Goal: Task Accomplishment & Management: Manage account settings

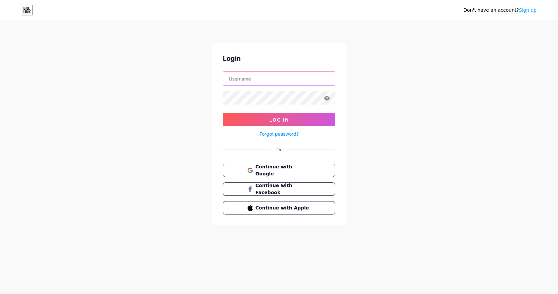
click at [271, 78] on input "text" at bounding box center [279, 78] width 112 height 13
type input "[EMAIL_ADDRESS][DOMAIN_NAME]"
click at [326, 98] on icon at bounding box center [327, 98] width 6 height 4
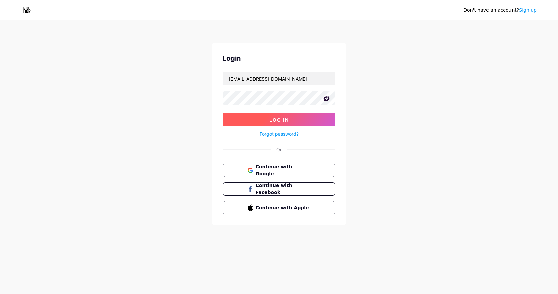
click at [293, 120] on button "Log In" at bounding box center [279, 119] width 112 height 13
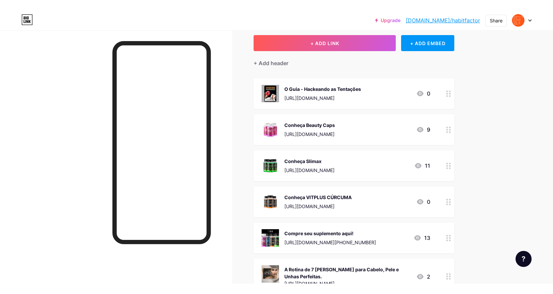
scroll to position [57, 0]
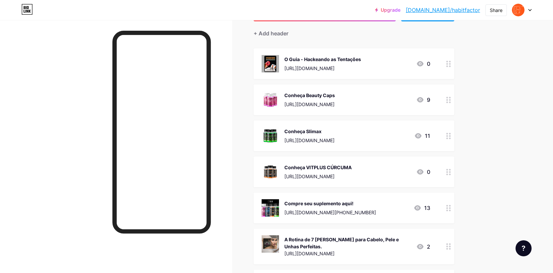
click at [448, 136] on circle at bounding box center [447, 136] width 2 height 2
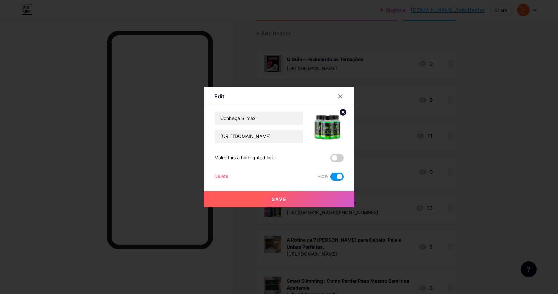
click at [338, 179] on span at bounding box center [336, 177] width 13 height 8
click at [330, 179] on input "checkbox" at bounding box center [330, 179] width 0 height 0
drag, startPoint x: 278, startPoint y: 156, endPoint x: 211, endPoint y: 156, distance: 67.2
click at [211, 156] on div "Edit Content YouTube Play YouTube video without leaving your page. ADD Vimeo Pl…" at bounding box center [279, 147] width 150 height 121
click at [301, 198] on button "Save" at bounding box center [279, 200] width 150 height 16
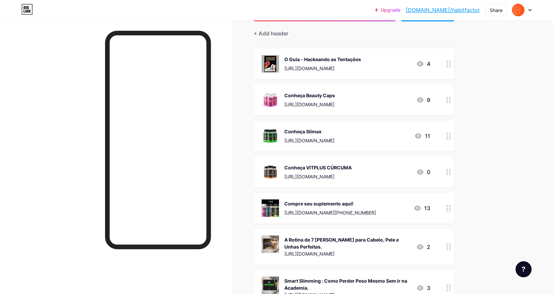
click at [438, 171] on div "Conheça VITPLUS CÚRCUMA [URL][DOMAIN_NAME] 0" at bounding box center [353, 172] width 201 height 31
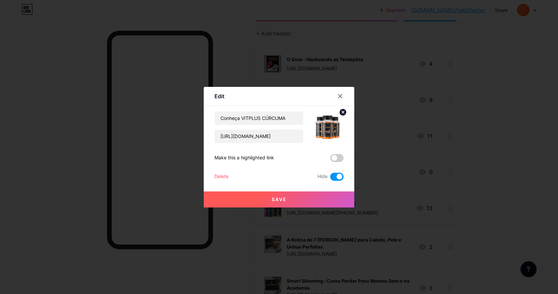
click at [338, 176] on span at bounding box center [336, 177] width 13 height 8
click at [330, 179] on input "checkbox" at bounding box center [330, 179] width 0 height 0
click at [289, 200] on button "Save" at bounding box center [279, 200] width 150 height 16
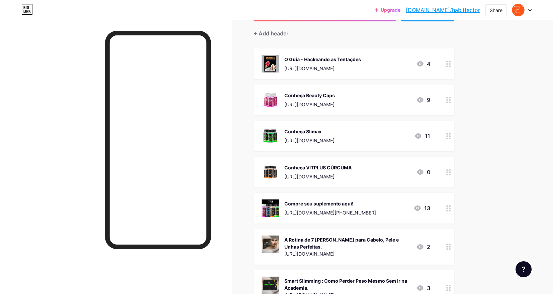
click at [376, 208] on div "Compre seu suplemento aqui! [URL][DOMAIN_NAME][PHONE_NUMBER]" at bounding box center [330, 208] width 92 height 17
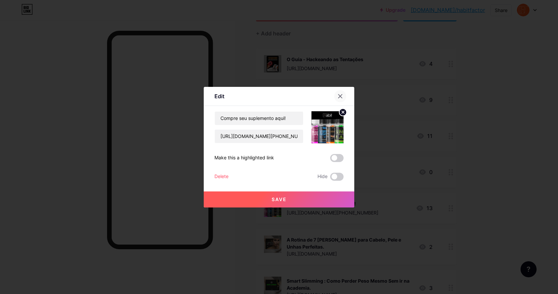
click at [341, 97] on icon at bounding box center [339, 96] width 5 height 5
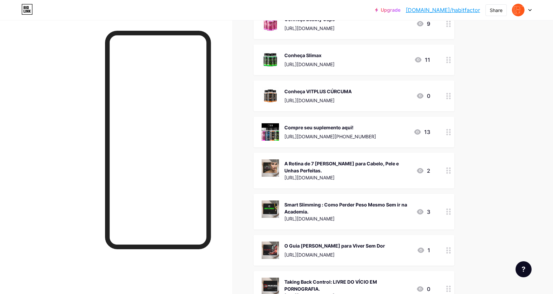
scroll to position [156, 0]
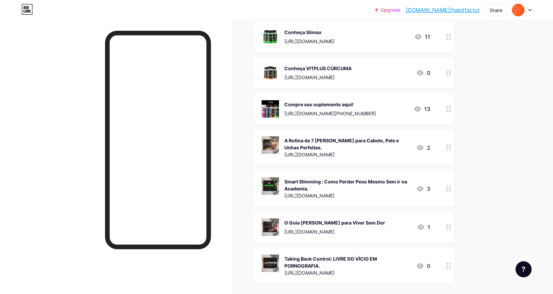
click at [415, 147] on div "A Rotina de 7 [PERSON_NAME] para Cabelo, Pele e Unhas Perfeitas. [URL][DOMAIN_N…" at bounding box center [345, 147] width 169 height 22
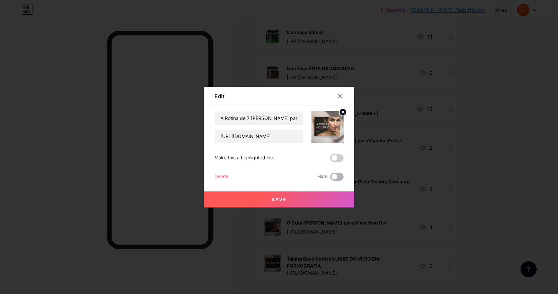
click at [334, 179] on span at bounding box center [336, 177] width 13 height 8
click at [330, 179] on input "checkbox" at bounding box center [330, 179] width 0 height 0
click at [297, 195] on button "Save" at bounding box center [279, 200] width 150 height 16
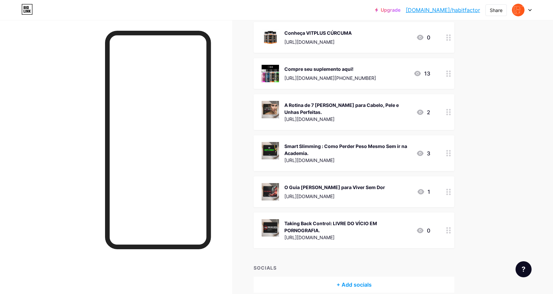
scroll to position [200, 0]
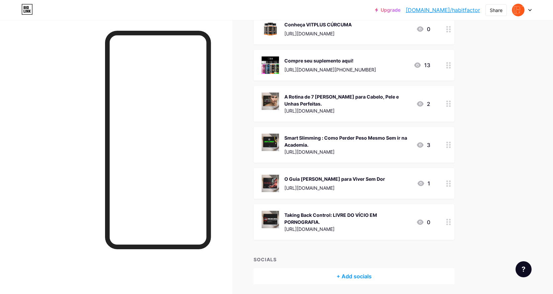
click at [398, 216] on div "Taking Back Control: LIVRE DO VÍCIO EM PORNOGRAFIA." at bounding box center [347, 219] width 126 height 14
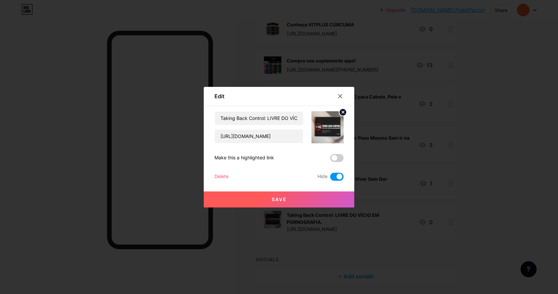
click at [334, 176] on span at bounding box center [336, 177] width 13 height 8
click at [330, 179] on input "checkbox" at bounding box center [330, 179] width 0 height 0
click at [306, 194] on button "Save" at bounding box center [279, 200] width 150 height 16
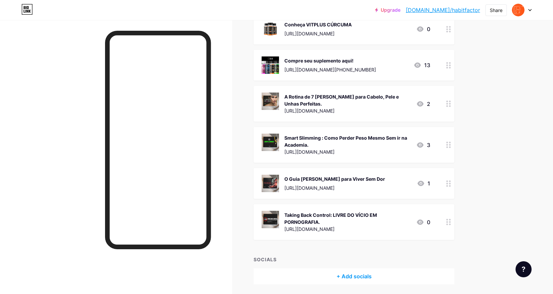
click at [392, 184] on div "O Guia [PERSON_NAME] para Viver Sem Dor [URL][DOMAIN_NAME] 1" at bounding box center [345, 183] width 169 height 17
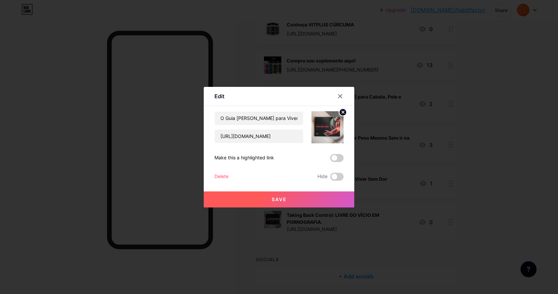
click at [314, 197] on button "Save" at bounding box center [279, 200] width 150 height 16
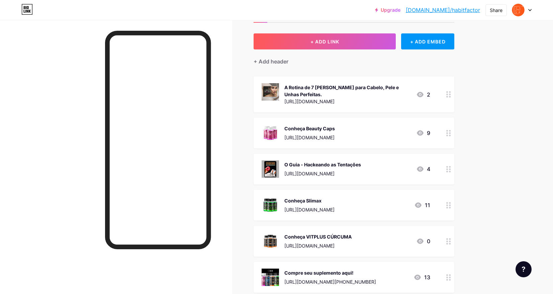
scroll to position [0, 0]
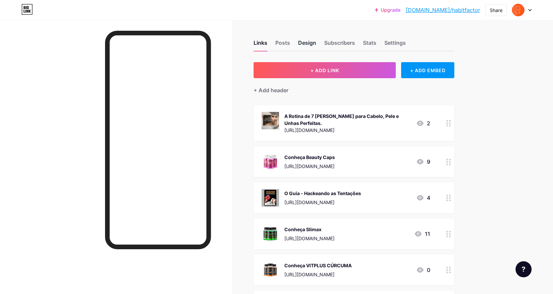
click at [315, 45] on div "Design" at bounding box center [307, 45] width 18 height 12
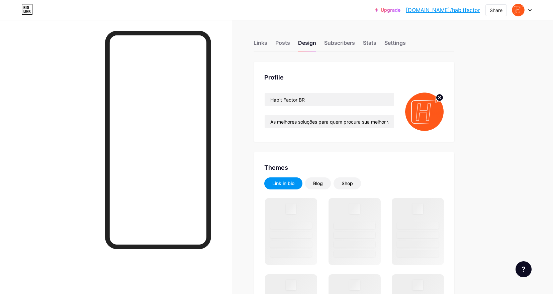
click at [426, 114] on img at bounding box center [424, 112] width 38 height 38
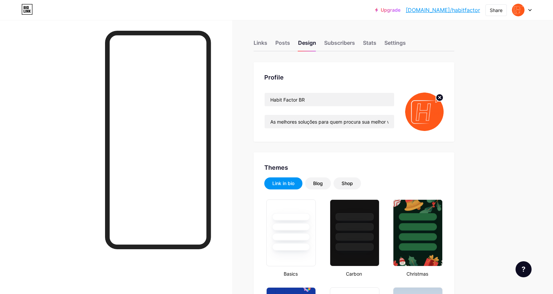
click at [441, 99] on circle at bounding box center [439, 97] width 7 height 7
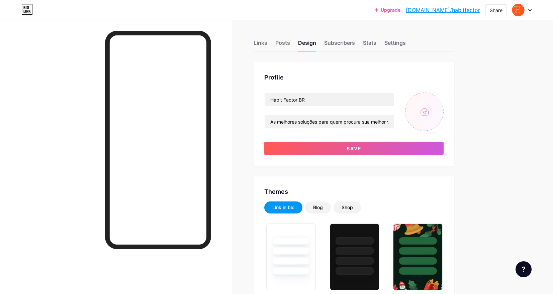
click at [426, 115] on input "file" at bounding box center [424, 112] width 38 height 38
type input "C:\fakepath\Gemini_Generated_Image_u6355ou6355ou635.png"
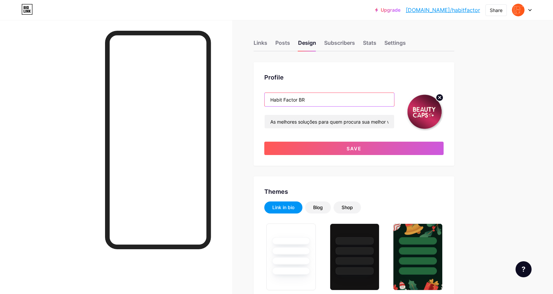
drag, startPoint x: 314, startPoint y: 100, endPoint x: 266, endPoint y: 100, distance: 47.8
click at [266, 100] on div "Profile Habit Factor BR As melhores soluções para quem procura sua melhor versã…" at bounding box center [353, 114] width 201 height 104
type input "Beauty Caps"
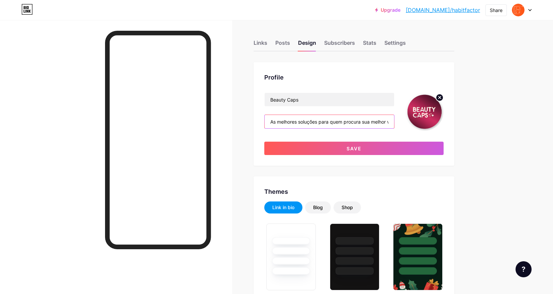
click at [354, 121] on input "As melhores soluções para quem procura sua melhor versão!" at bounding box center [328, 121] width 129 height 13
paste input "beleza começa no que o corpo entende. 💊"
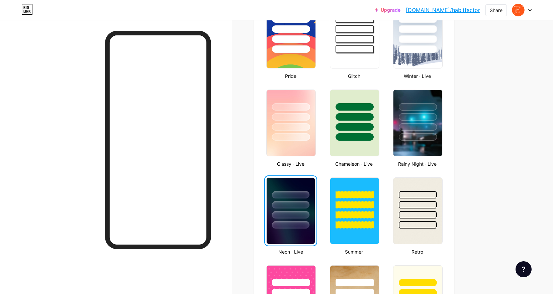
scroll to position [321, 0]
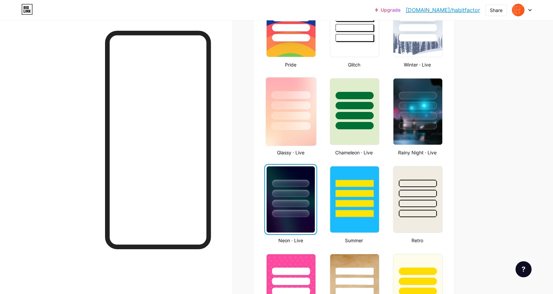
type input "A beleza começa no que o corpo entende."
click at [290, 118] on div at bounding box center [290, 116] width 39 height 8
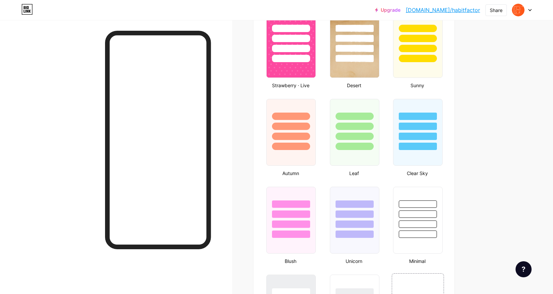
scroll to position [541, 0]
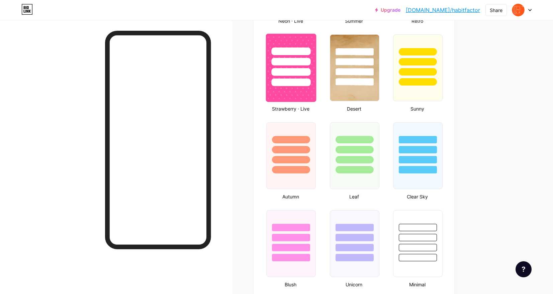
click at [294, 85] on div at bounding box center [290, 83] width 39 height 8
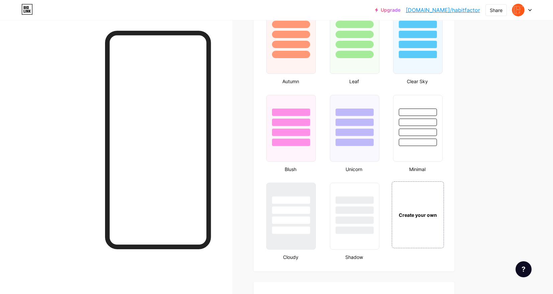
scroll to position [663, 0]
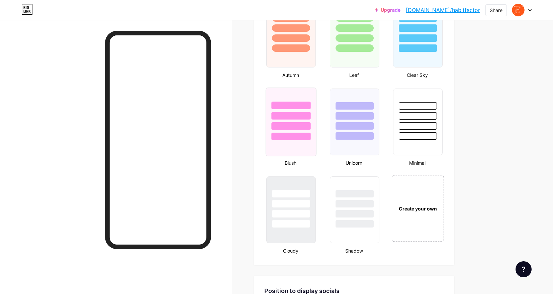
click at [309, 126] on div at bounding box center [290, 126] width 39 height 8
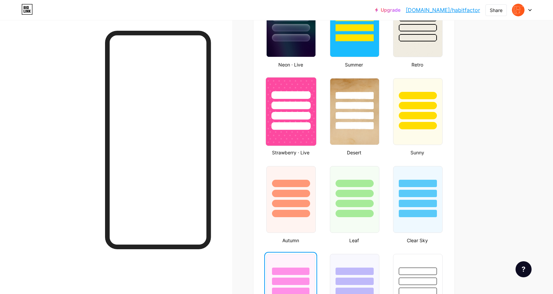
scroll to position [497, 0]
click at [311, 137] on img at bounding box center [291, 111] width 50 height 68
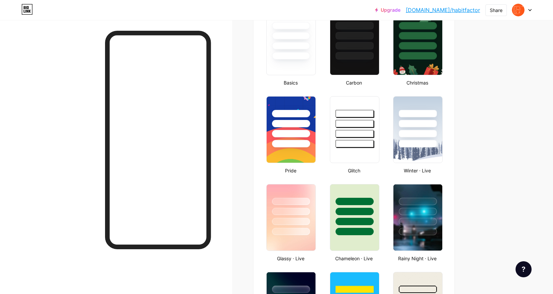
scroll to position [0, 0]
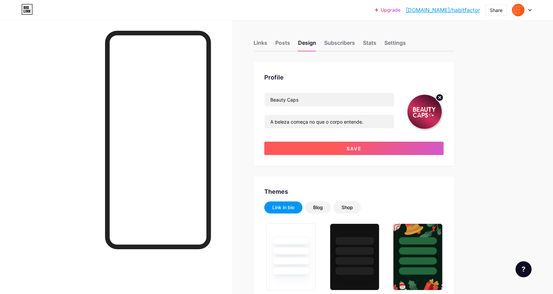
click at [334, 150] on button "Save" at bounding box center [353, 148] width 179 height 13
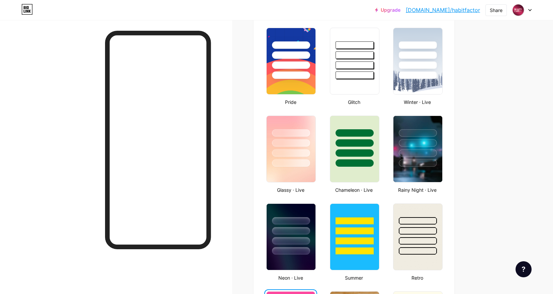
scroll to position [310, 0]
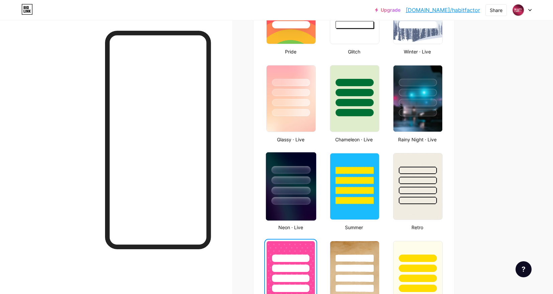
click at [303, 170] on div at bounding box center [290, 170] width 39 height 8
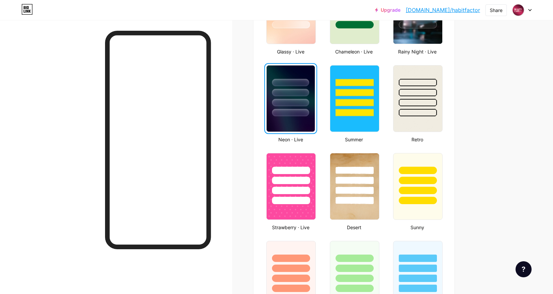
scroll to position [423, 0]
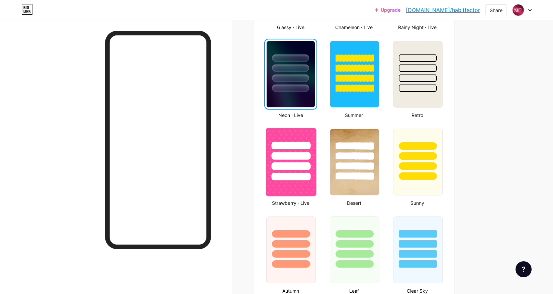
click at [309, 166] on div at bounding box center [290, 166] width 39 height 8
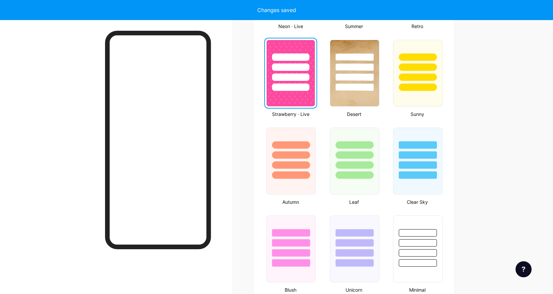
scroll to position [543, 0]
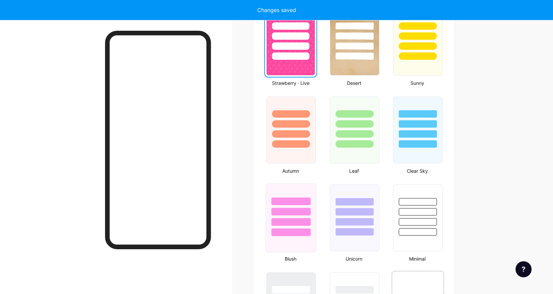
click at [308, 192] on div at bounding box center [291, 210] width 50 height 52
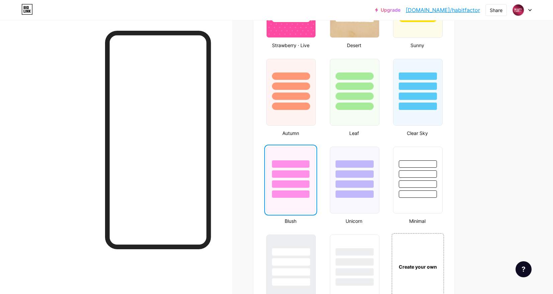
scroll to position [602, 0]
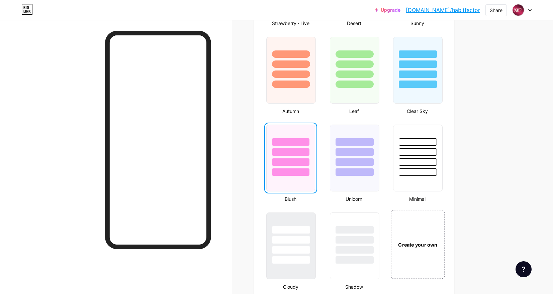
click at [410, 230] on div "Create your own" at bounding box center [418, 244] width 54 height 69
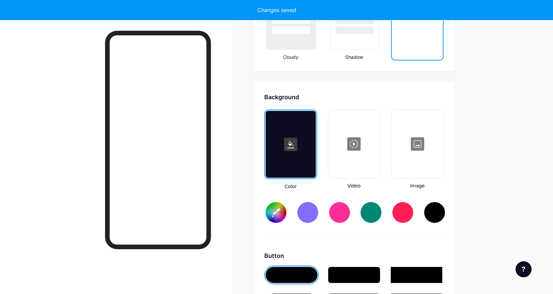
type input "#ffffff"
type input "#000000"
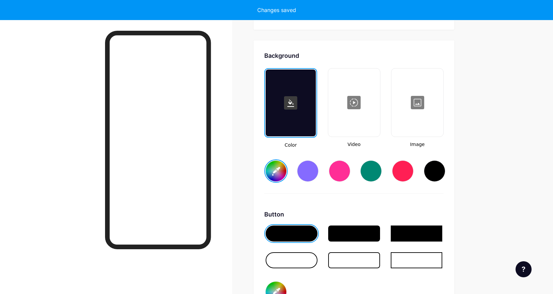
scroll to position [888, 0]
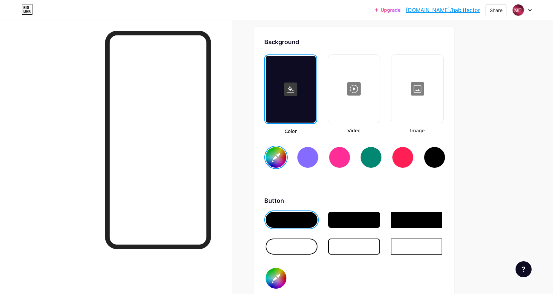
click at [341, 156] on div at bounding box center [339, 157] width 21 height 21
click at [437, 162] on div at bounding box center [434, 157] width 21 height 21
click at [340, 161] on div at bounding box center [339, 157] width 21 height 21
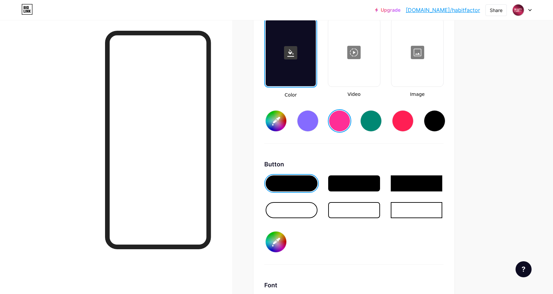
scroll to position [997, 0]
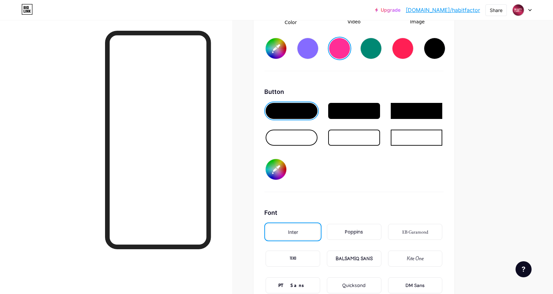
click at [305, 132] on div at bounding box center [291, 138] width 52 height 16
click at [275, 172] on input "#000000" at bounding box center [275, 169] width 21 height 21
type input "#ff2e96"
type input "#8d8181"
type input "#ff2e96"
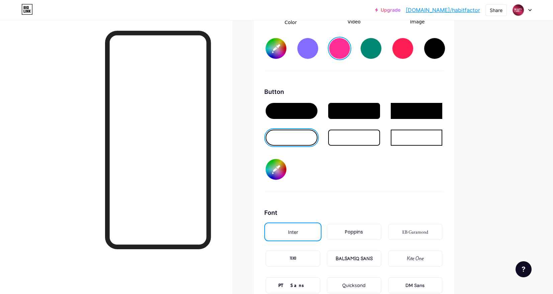
type input "#908484"
type input "#ff2e96"
type input "#928787"
type input "#ff2e96"
type input "#948989"
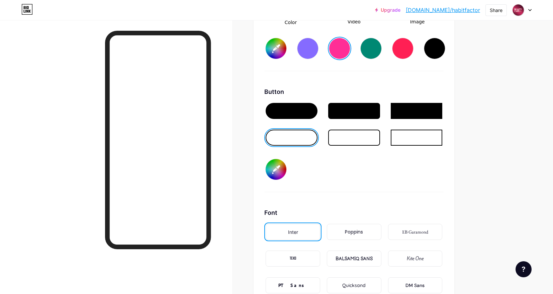
type input "#ff2e96"
type input "#9f9393"
type input "#ff2e96"
type input "#aca0a0"
type input "#ff2e96"
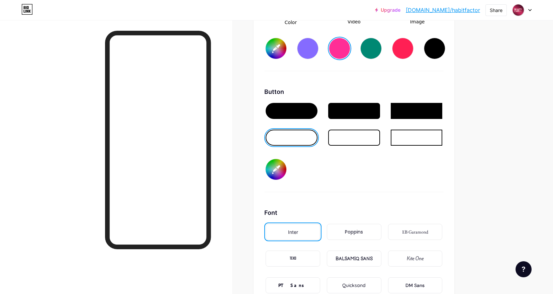
type input "#b9acac"
type input "#ff2e96"
type input "#c3b7b7"
type input "#ff2e96"
type input "#cec5c5"
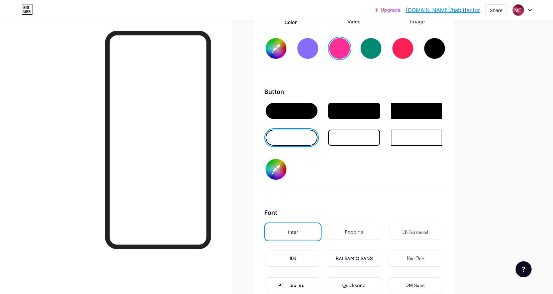
type input "#ff2e96"
type input "#d9d3d3"
type input "#ff2e96"
type input "#e1dbdb"
type input "#ff2e96"
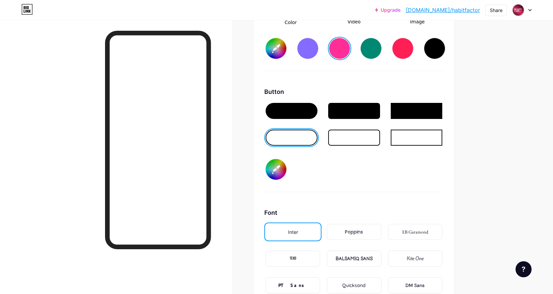
type input "#efebeb"
type input "#ff2e96"
type input "#f7f7f7"
type input "#ff2e96"
type input "#ffffff"
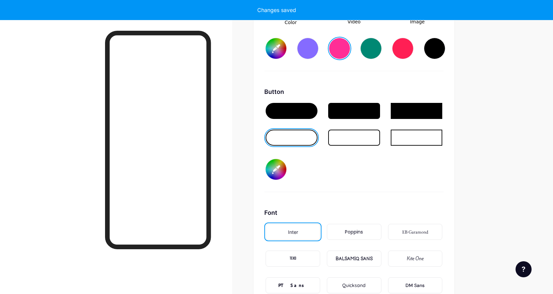
type input "#ff2e96"
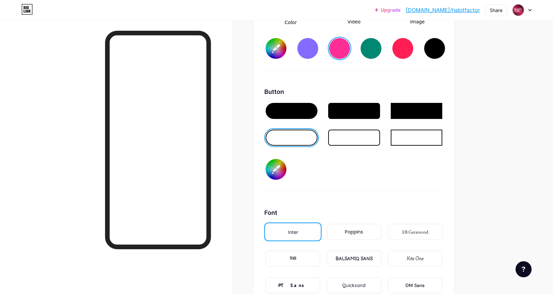
type input "#ffffff"
click at [354, 177] on div "Button #ffffff" at bounding box center [353, 139] width 179 height 105
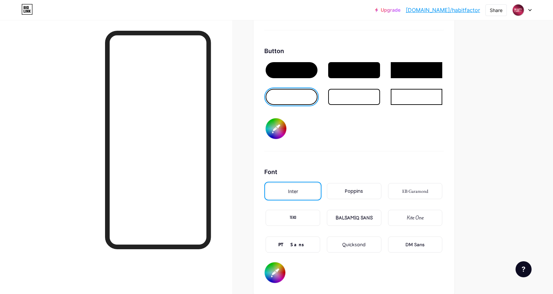
scroll to position [1065, 0]
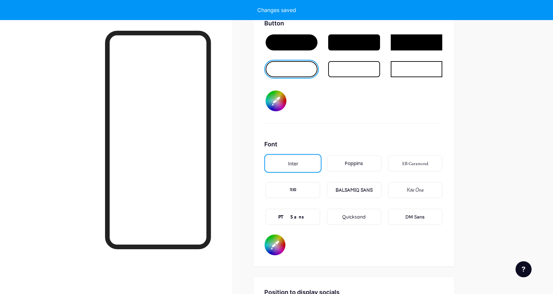
click at [359, 163] on div "Poppins" at bounding box center [354, 163] width 18 height 7
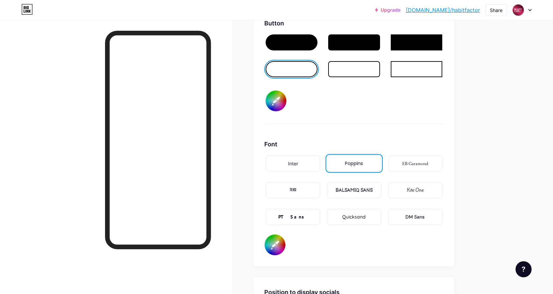
click at [426, 164] on div "EB Garamond" at bounding box center [415, 163] width 26 height 7
click at [363, 193] on div "BALSAMIQ SANS" at bounding box center [353, 190] width 37 height 7
click at [271, 246] on input "#000000" at bounding box center [274, 245] width 21 height 21
type input "#ff2e96"
type input "#a18c8c"
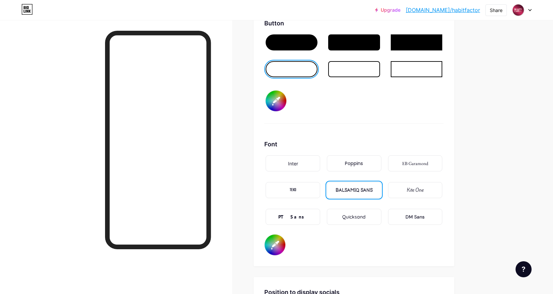
type input "#ff2e96"
type input "#a69191"
type input "#ff2e96"
type input "#ab9696"
type input "#ff2e96"
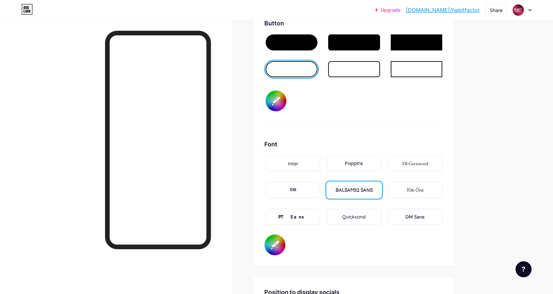
type input "#ad9999"
type input "#ff2e96"
type input "#b09b9b"
type input "#ff2e96"
type input "#bba5a5"
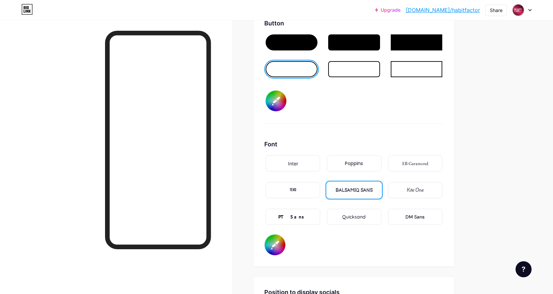
type input "#ff2e96"
type input "#c4abab"
type input "#ff2e96"
type input "#ccb3b3"
type input "#ff2e96"
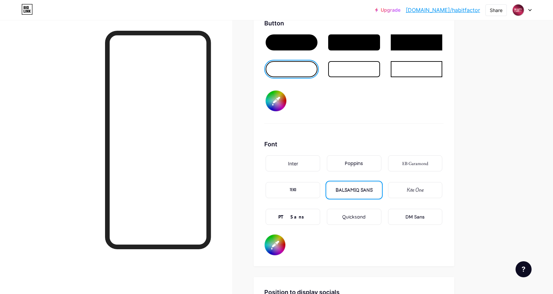
type input "#d1b8b8"
type input "#ff2e96"
type input "#d3bbbb"
type input "#ff2e96"
type input "#d6c2c2"
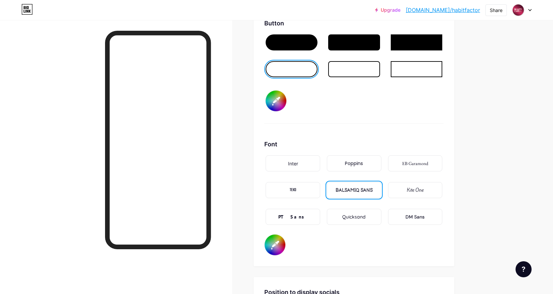
type input "#ff2e96"
type input "#d7c6c6"
type input "#ff2e96"
type input "#d8caca"
type input "#ff2e96"
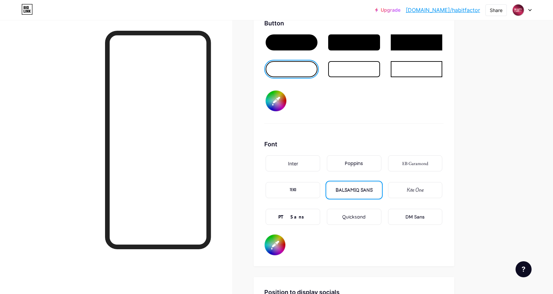
type input "#d7cbcb"
type input "#ff2e96"
type input "#d7cccc"
type input "#ff2e96"
type input "#d8d0d0"
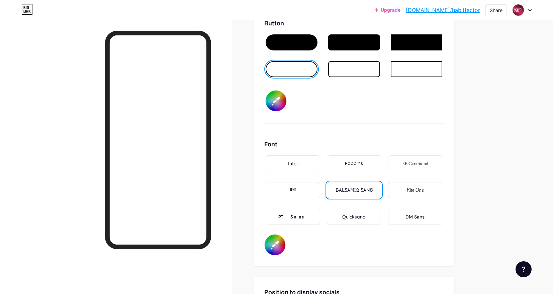
type input "#ff2e96"
type input "#d7d1d1"
type input "#ff2e96"
type input "#d7d5d5"
type input "#ff2e96"
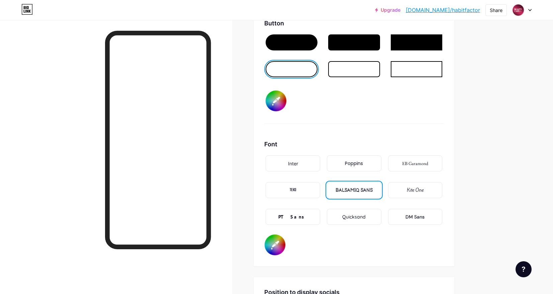
type input "#d6d6d6"
click at [267, 155] on div "Background Color Video Image #ff2e96 Button #ffffff Font Inter Poppins EB Garam…" at bounding box center [353, 57] width 201 height 417
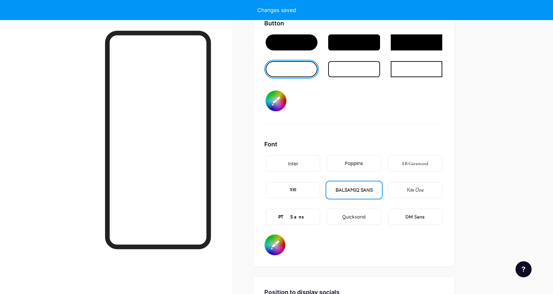
click at [272, 244] on input "#d6d6d6" at bounding box center [274, 245] width 21 height 21
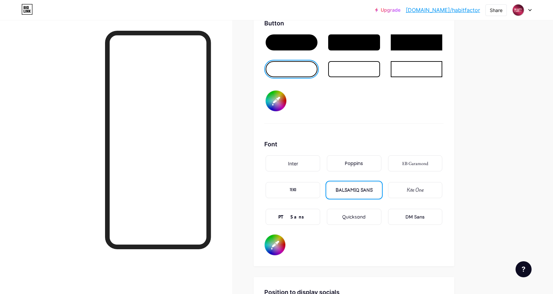
type input "#ff2e96"
type input "#b9acac"
type input "#ff2e96"
type input "#bcaeae"
type input "#ff2e96"
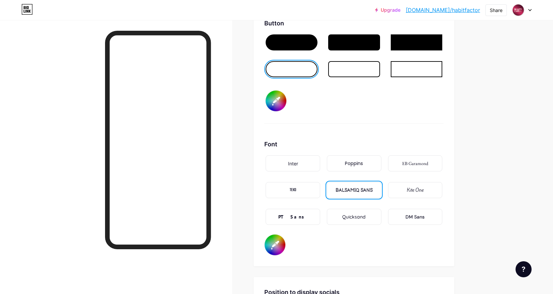
type input "#c4b5b5"
type input "#ff2e96"
type input "#d1c2c2"
type input "#ff2e96"
type input "#e2d5d5"
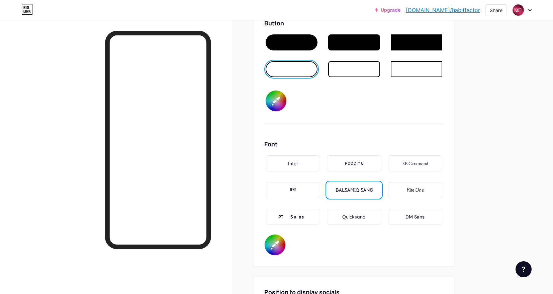
type input "#ff2e96"
type input "#f8eded"
type input "#ff2e96"
type input "#fffafa"
type input "#ff2e96"
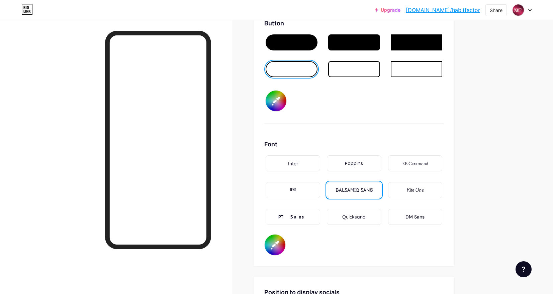
type input "#ffffff"
type input "#ff2e96"
type input "#751568"
type input "#ff2e96"
type input "#761469"
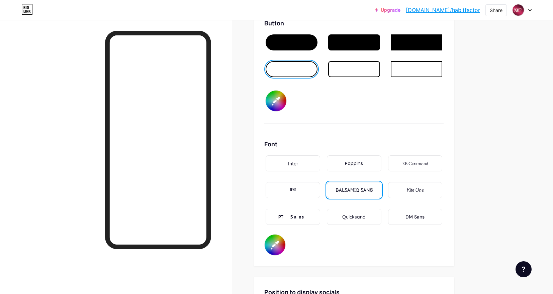
type input "#ff2e96"
type input "#741167"
type input "#ff2e96"
type input "#751067"
type input "#ff2e96"
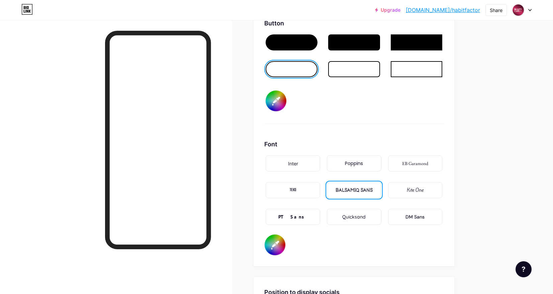
type input "#730d65"
type input "#ff2e96"
type input "#750b67"
type input "#ff2e96"
type input "#750a67"
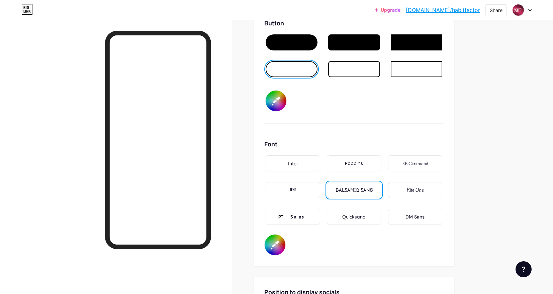
type input "#ff2e96"
type input "#780769"
type input "#ff2e96"
type input "#7a056b"
type input "#ff2e96"
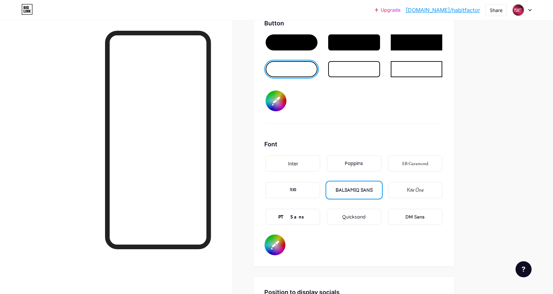
type input "#7e026d"
type input "#ff2e96"
type input "#7e016e"
type input "#ff2e96"
type input "#80006e"
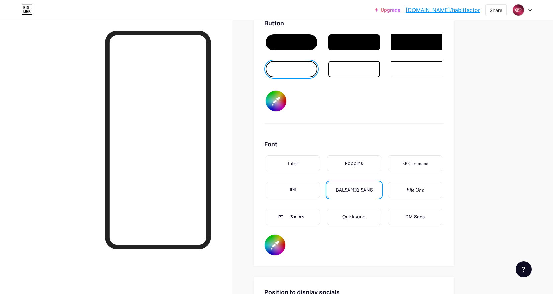
type input "#ff2e96"
type input "#850073"
type input "#ff2e96"
type input "#8a0077"
type input "#ff2e96"
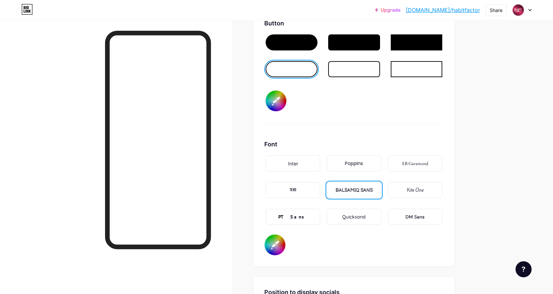
type input "#8f007c"
type input "#ff2e96"
type input "#940080"
type input "#ff2e96"
type input "#bb63af"
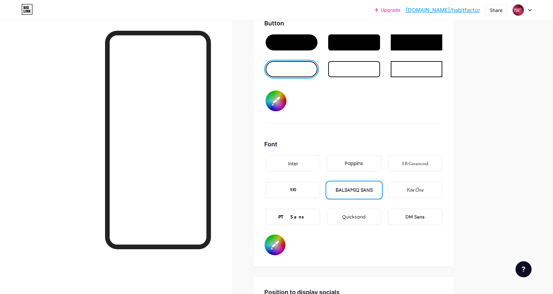
type input "#ff2e96"
type input "#bb68b0"
type input "#ff2e96"
type input "#bd6bb2"
type input "#ff2e96"
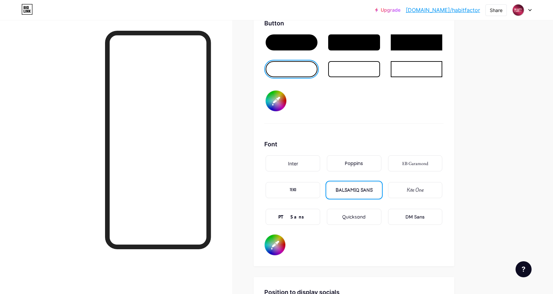
type input "#c983bf"
type input "#ff2e96"
type input "#dfa9d8"
type input "#ff2e96"
type input "#fbdaf7"
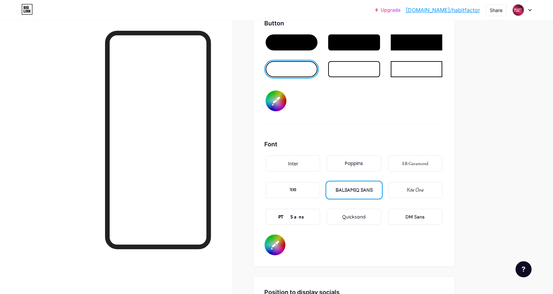
type input "#ff2e96"
type input "#fff5fe"
type input "#ff2e96"
type input "#ffffff"
type input "#ff2e96"
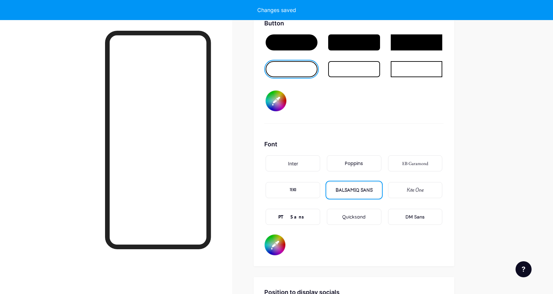
type input "#ffffff"
click at [366, 123] on div "Button #ffffff" at bounding box center [353, 71] width 179 height 105
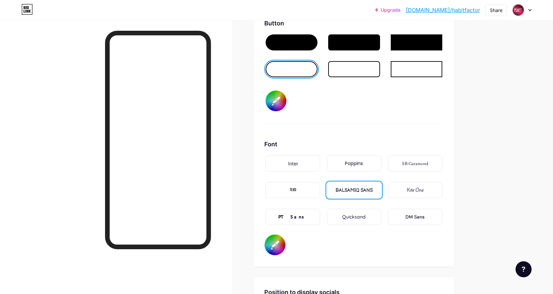
click at [297, 165] on div "Inter" at bounding box center [293, 163] width 10 height 7
click at [406, 218] on div "DM Sans" at bounding box center [415, 217] width 54 height 16
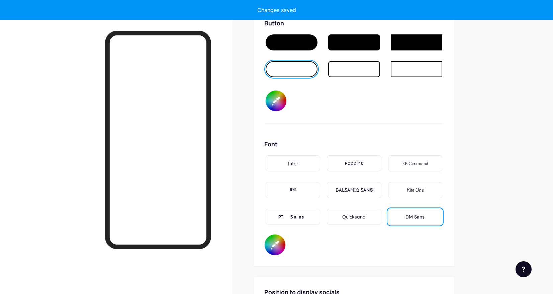
type input "#ff2e96"
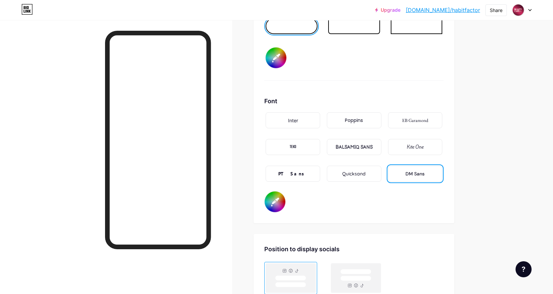
scroll to position [1271, 0]
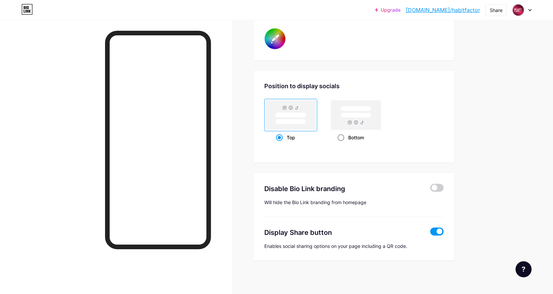
click at [352, 130] on rect at bounding box center [356, 115] width 52 height 32
click at [342, 144] on input "Bottom" at bounding box center [339, 146] width 4 height 4
radio input "true"
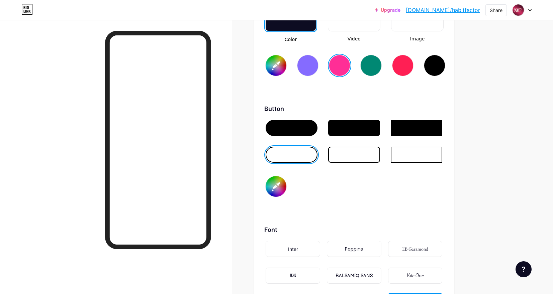
scroll to position [979, 0]
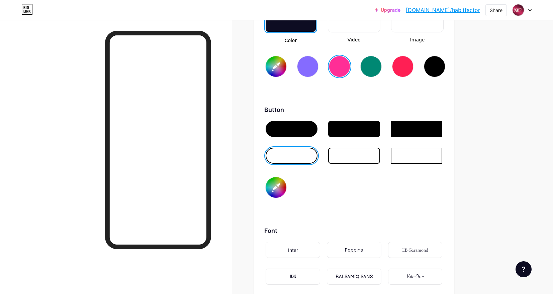
click at [355, 149] on div at bounding box center [354, 156] width 52 height 16
click at [303, 151] on div at bounding box center [291, 156] width 52 height 16
click at [304, 133] on div at bounding box center [291, 129] width 52 height 16
click at [281, 186] on input "#ffffff" at bounding box center [275, 187] width 21 height 21
type input "#ff2e96"
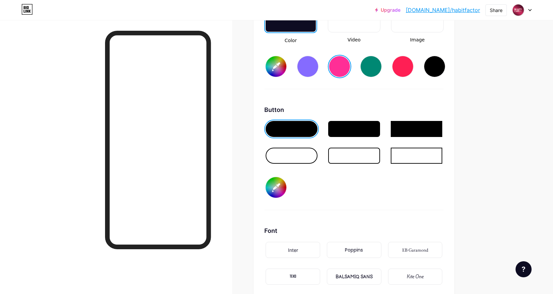
type input "#b62096"
type input "#ff2e96"
type input "#ba2199"
type input "#ff2e96"
type input "#b62096"
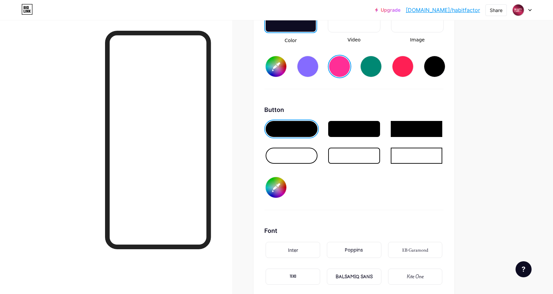
type input "#ff2e96"
type input "#b71f96"
type input "#ff2e96"
type input "#b81e97"
type input "#ff2e96"
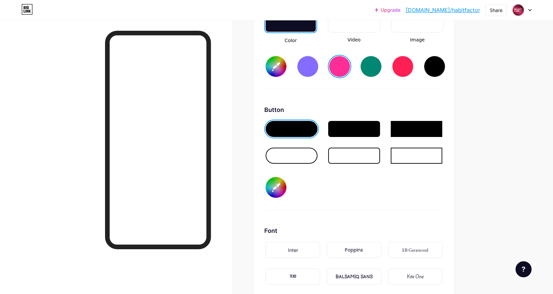
type input "#b51c94"
type input "#ff2e96"
type input "#b71a95"
type input "#ff2e96"
type input "#b51793"
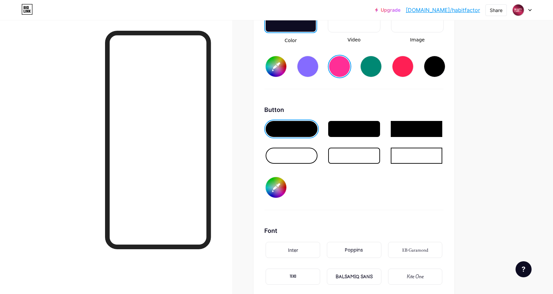
type input "#ff2e96"
type input "#b21590"
type input "#ff2e96"
type input "#af128d"
type input "#ff2e96"
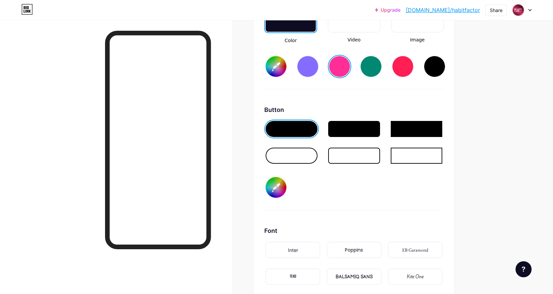
type input "#b0118e"
type input "#ff2e96"
type input "#b1108e"
type input "#ff2e96"
type input "#af0d8c"
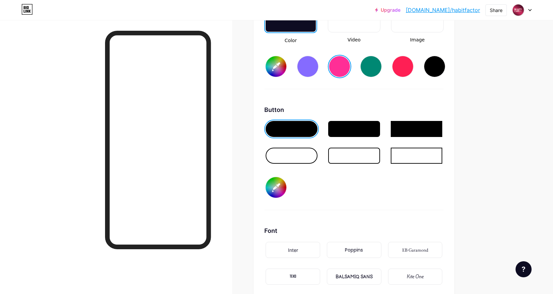
type input "#ff2e96"
type input "#b00c8d"
type input "#ff2e96"
type input "#ad0b8a"
type input "#ff2e96"
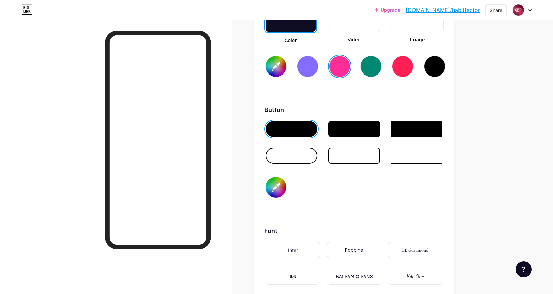
type input "#ae098b"
type input "#ff2e96"
type input "#ab0788"
type input "#ff2e96"
type input "#ac0688"
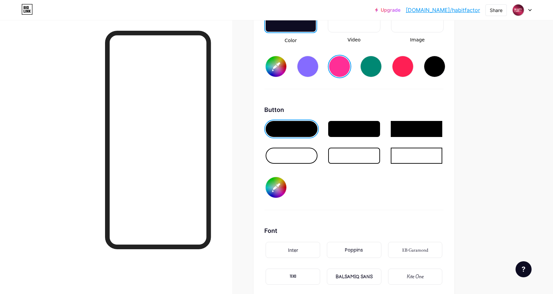
type input "#ff2e96"
type input "#ad0589"
type input "#ff2e96"
type input "#b0038a"
type input "#ff2e96"
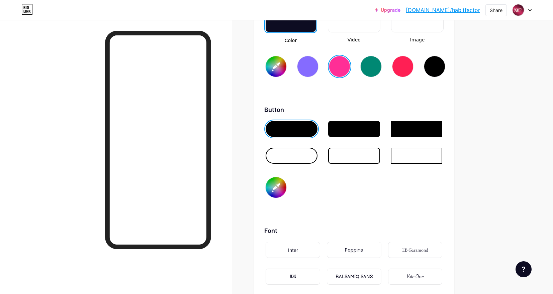
type input "#b1028b"
type input "#ff2e96"
type input "#ad0187"
type input "#ff2e96"
type input "#b2018b"
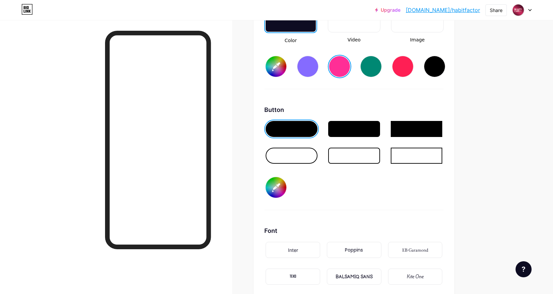
type input "#ff2e96"
type input "#b3008c"
type input "#ff2e96"
type input "#b80090"
type input "#ff2e96"
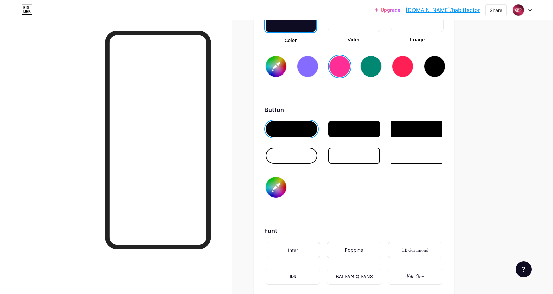
type input "#bd0094"
type input "#ff2e96"
type input "#c20098"
type input "#ff2e96"
type input "#c7009c"
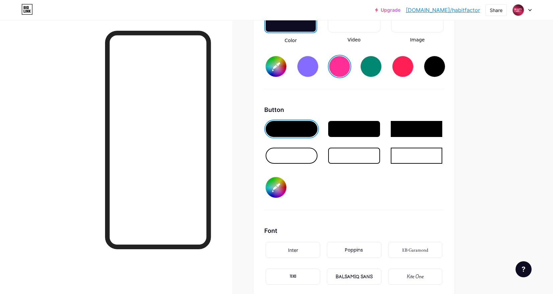
type input "#ff2e96"
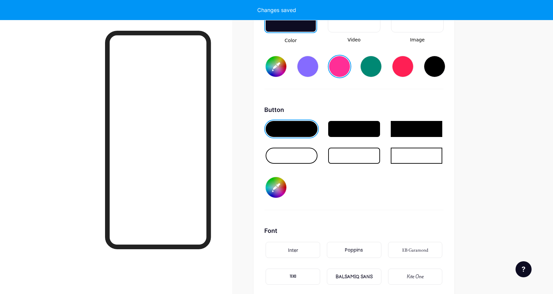
click at [345, 176] on div "Button #ffffff" at bounding box center [353, 157] width 179 height 105
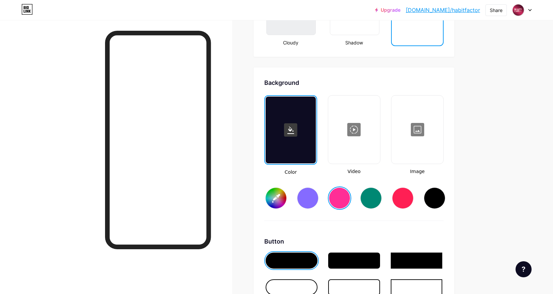
scroll to position [855, 0]
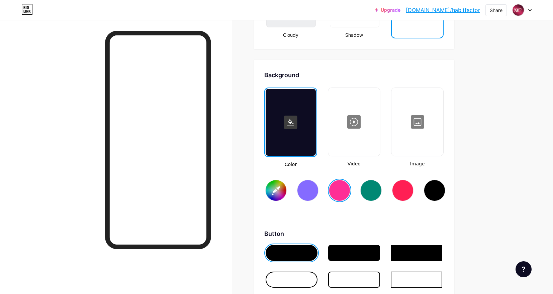
click at [277, 188] on input "#ff2e96" at bounding box center [275, 190] width 21 height 21
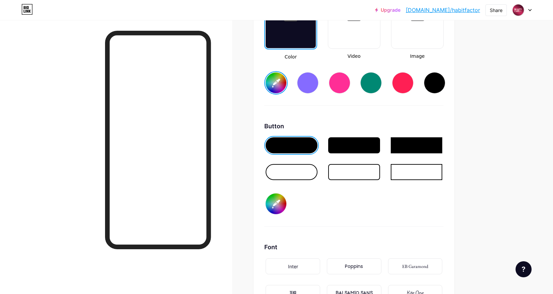
scroll to position [968, 0]
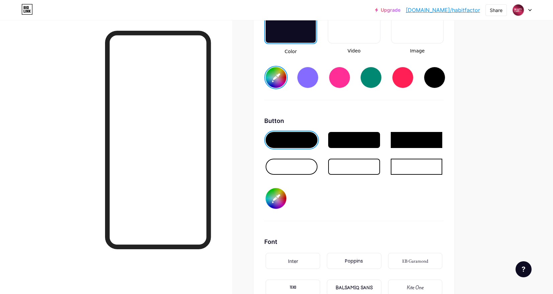
click at [281, 202] on input "#ffffff" at bounding box center [275, 198] width 21 height 21
click at [305, 167] on div at bounding box center [291, 167] width 52 height 16
click at [283, 202] on input "#000000" at bounding box center [275, 198] width 21 height 21
click at [391, 192] on div "Button #ffffff" at bounding box center [353, 168] width 179 height 105
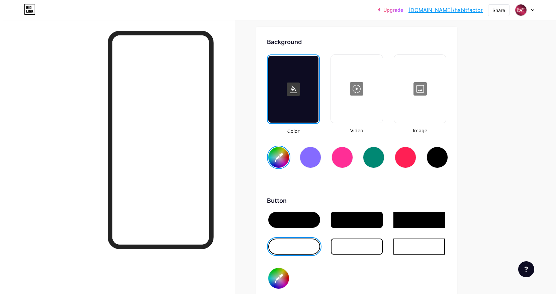
scroll to position [860, 0]
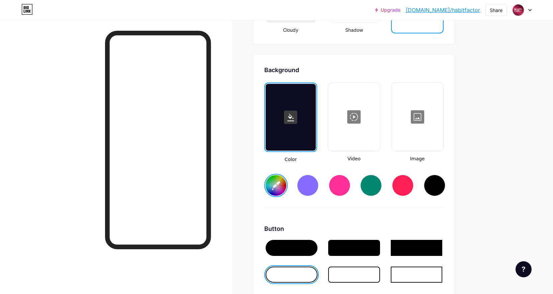
click at [428, 103] on div at bounding box center [417, 117] width 50 height 67
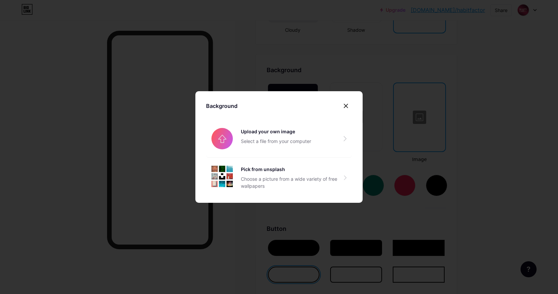
click at [330, 199] on div "Background Upload your own image Select a file from your computer Pick from uns…" at bounding box center [278, 147] width 167 height 112
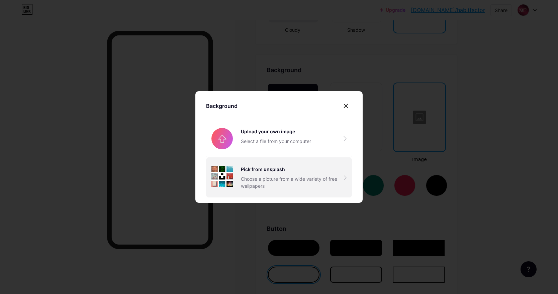
click at [338, 177] on div "Choose a picture from a wide variety of free wallpapers" at bounding box center [292, 183] width 103 height 14
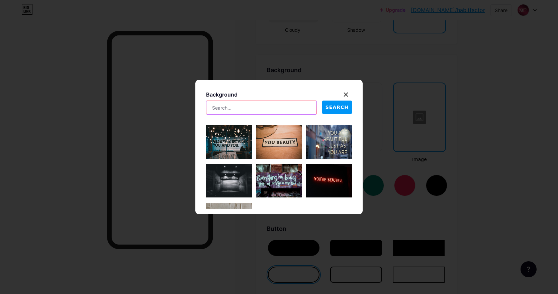
click at [276, 101] on input "text" at bounding box center [261, 107] width 110 height 13
click at [329, 109] on span "SEARCH" at bounding box center [336, 107] width 23 height 7
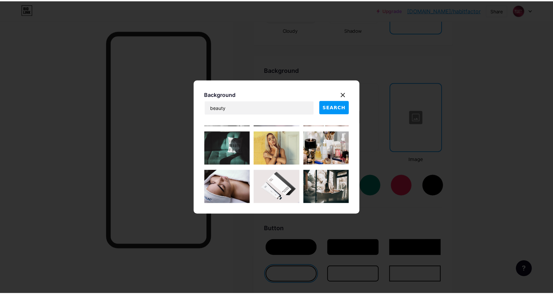
scroll to position [1351, 0]
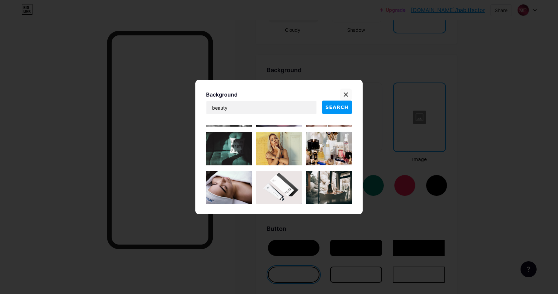
click at [348, 94] on icon at bounding box center [345, 94] width 5 height 5
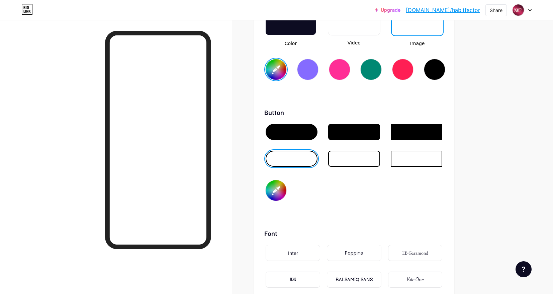
scroll to position [980, 0]
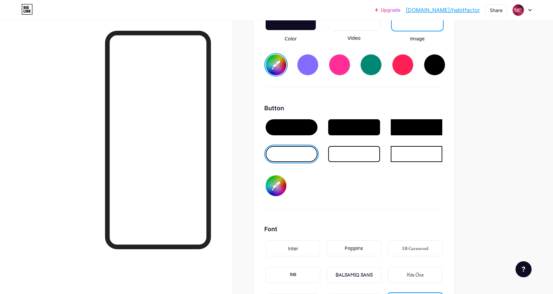
click at [274, 61] on input "#da0770" at bounding box center [275, 64] width 21 height 21
click at [371, 85] on div "Color Video Image #cc0569" at bounding box center [353, 25] width 179 height 126
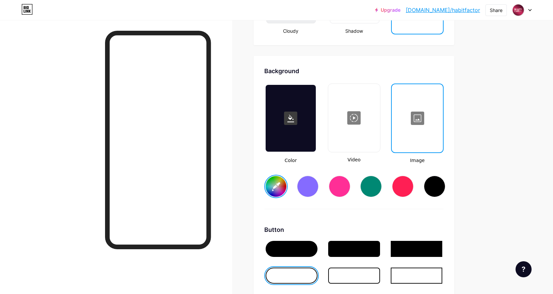
scroll to position [850, 0]
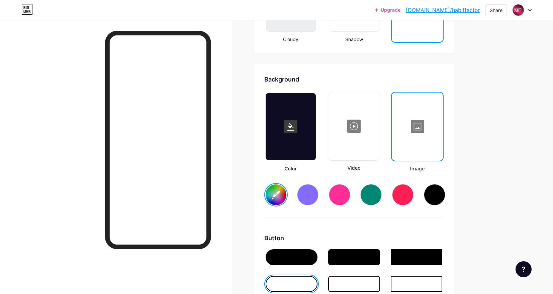
click at [282, 192] on input "#cc0569" at bounding box center [275, 195] width 21 height 21
click at [300, 151] on div at bounding box center [290, 126] width 50 height 67
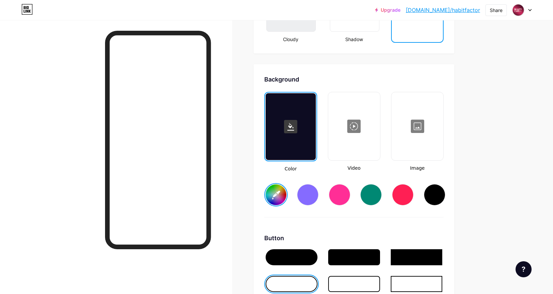
click at [282, 192] on input "#cc0569" at bounding box center [275, 195] width 21 height 21
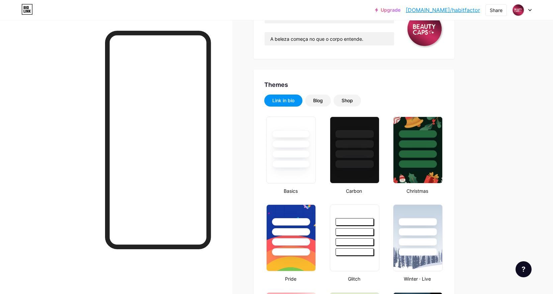
scroll to position [0, 0]
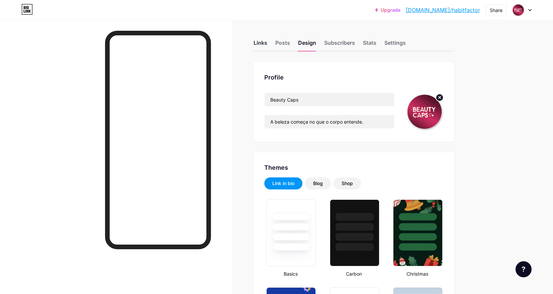
click at [267, 41] on div "Links" at bounding box center [260, 45] width 14 height 12
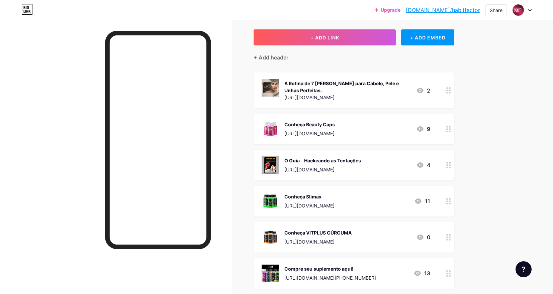
scroll to position [41, 0]
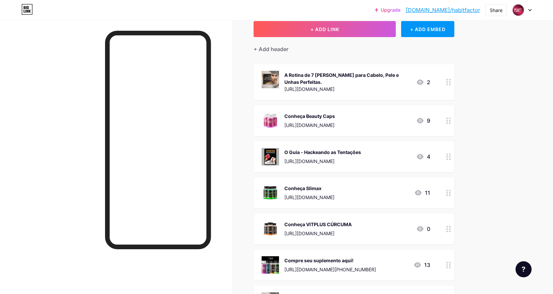
click at [485, 70] on div "Upgrade [DOMAIN_NAME]/habitf... [DOMAIN_NAME]/habitfactor Share Switch accounts…" at bounding box center [276, 218] width 553 height 518
click at [471, 12] on link "[DOMAIN_NAME]/habitfactor" at bounding box center [443, 10] width 74 height 8
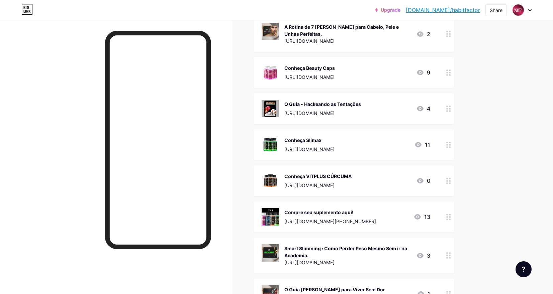
scroll to position [42, 0]
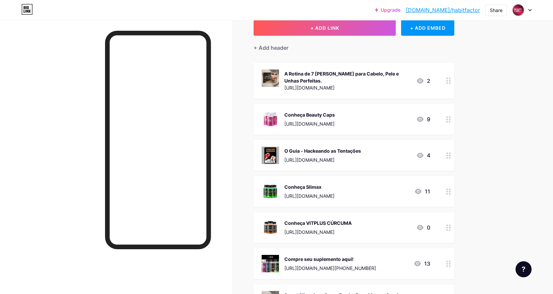
click at [383, 84] on div "[URL][DOMAIN_NAME]" at bounding box center [347, 87] width 126 height 7
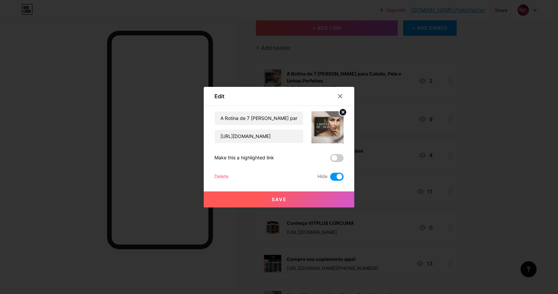
click at [274, 205] on button "Save" at bounding box center [279, 200] width 150 height 16
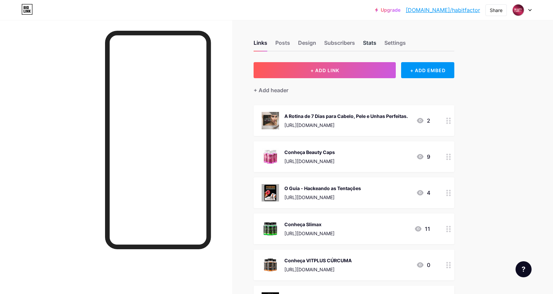
click at [370, 40] on div "Stats" at bounding box center [369, 45] width 13 height 12
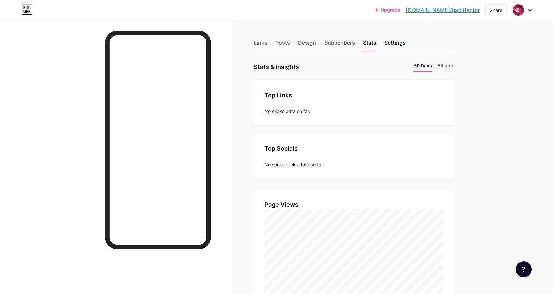
scroll to position [294, 553]
click at [386, 45] on div "Settings" at bounding box center [394, 45] width 21 height 12
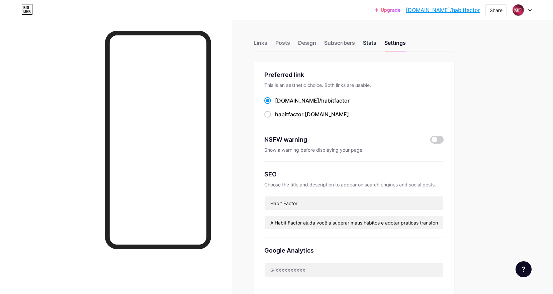
click at [375, 43] on div "Stats" at bounding box center [369, 45] width 13 height 12
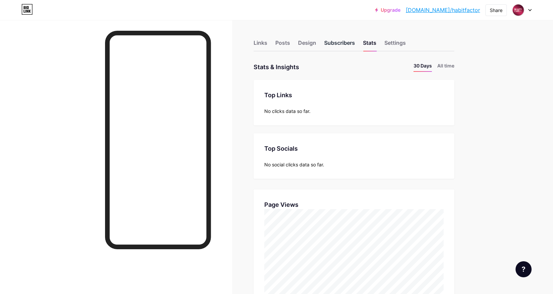
scroll to position [294, 553]
click at [343, 40] on div "Subscribers" at bounding box center [339, 45] width 31 height 12
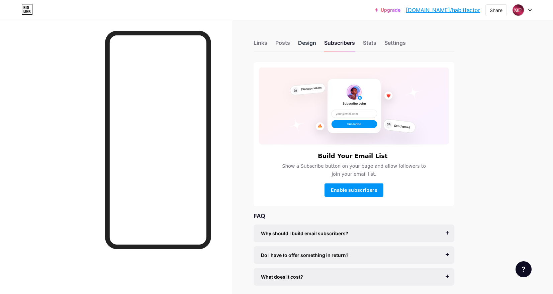
click at [310, 44] on div "Design" at bounding box center [307, 45] width 18 height 12
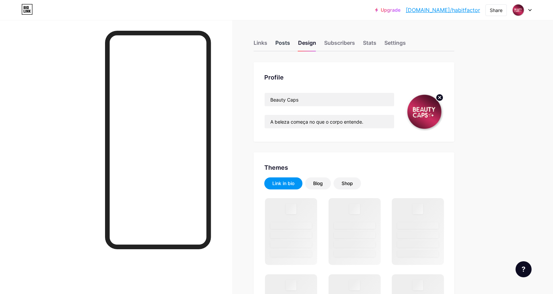
click at [285, 43] on div "Posts" at bounding box center [282, 45] width 15 height 12
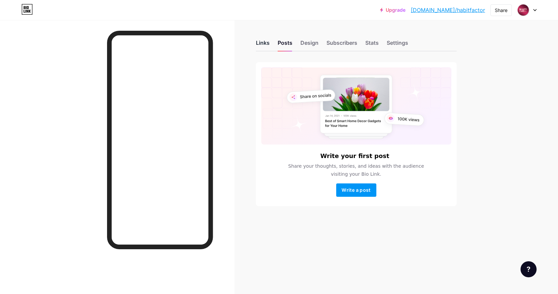
click at [269, 47] on div "Links" at bounding box center [263, 45] width 14 height 12
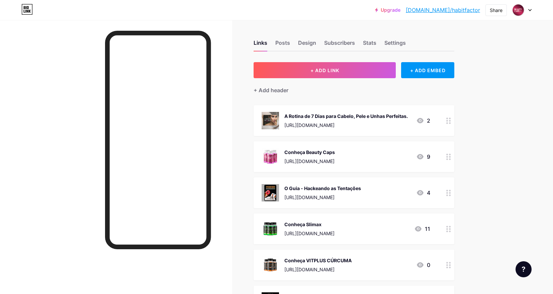
click at [526, 11] on div at bounding box center [521, 10] width 19 height 12
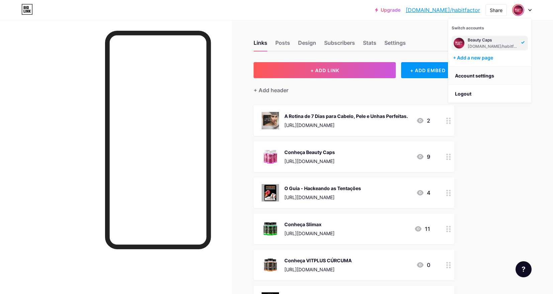
click at [472, 79] on link "Account settings" at bounding box center [489, 76] width 83 height 18
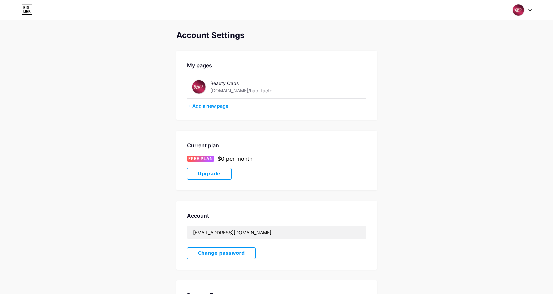
click at [212, 103] on div "+ Add a new page" at bounding box center [277, 106] width 178 height 7
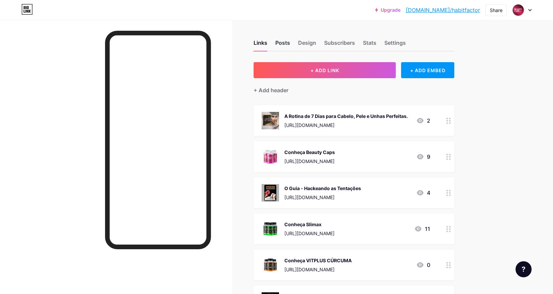
click at [284, 41] on div "Posts" at bounding box center [282, 45] width 15 height 12
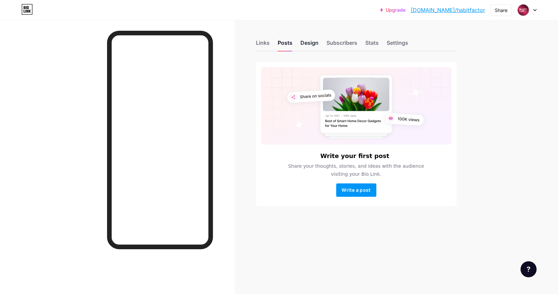
click at [310, 43] on div "Design" at bounding box center [309, 45] width 18 height 12
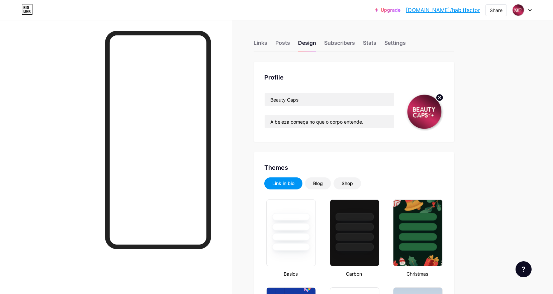
type input "#cc0066"
type input "#000000"
type input "#ffffff"
click at [348, 43] on div "Subscribers" at bounding box center [339, 45] width 31 height 12
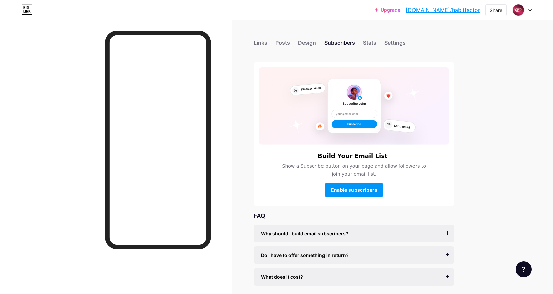
click at [368, 37] on div "Links Posts Design Subscribers Stats Settings" at bounding box center [353, 39] width 201 height 23
click at [368, 41] on div "Stats" at bounding box center [369, 45] width 13 height 12
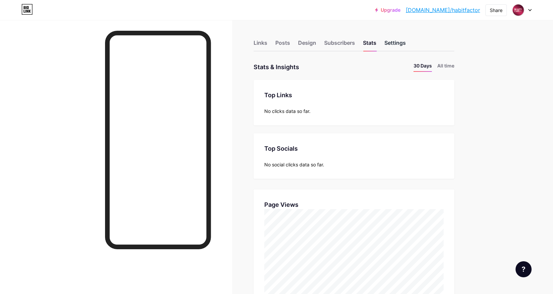
click at [399, 45] on div "Settings" at bounding box center [394, 45] width 21 height 12
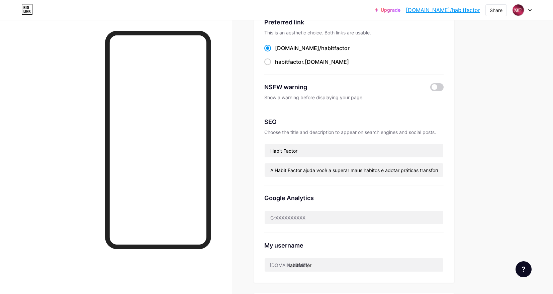
scroll to position [62, 0]
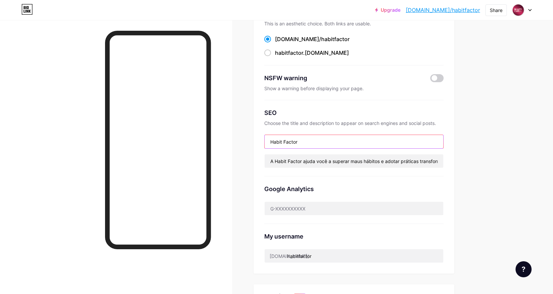
click at [286, 141] on input "Habit Factor" at bounding box center [353, 141] width 179 height 13
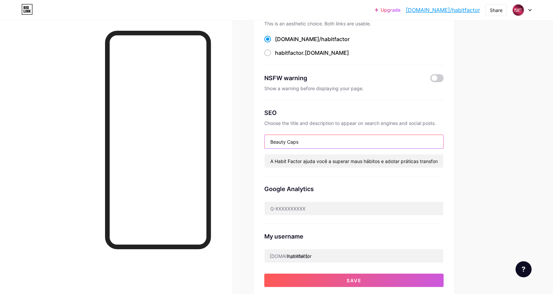
type input "Beauty Caps"
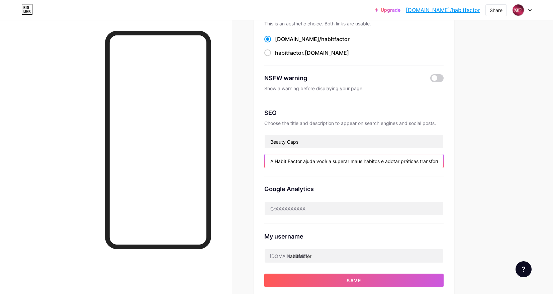
click at [373, 158] on input "A Habit Factor ajuda você a superar maus hábitos e adotar práticas transformado…" at bounding box center [353, 160] width 179 height 13
paste input "Beleza é ciência, não milagre 🔍Descubra o que o seu corpo precisa pra refletir …"
click at [304, 161] on input "Beleza é ciência, não milagre 🔍Descubra o que o seu corpo precisa pra refletir …" at bounding box center [353, 160] width 179 height 13
click at [303, 160] on input "Beleza é ciência, não milagre 🔍Descubra o que o seu corpo precisa pra refletir …" at bounding box center [353, 160] width 179 height 13
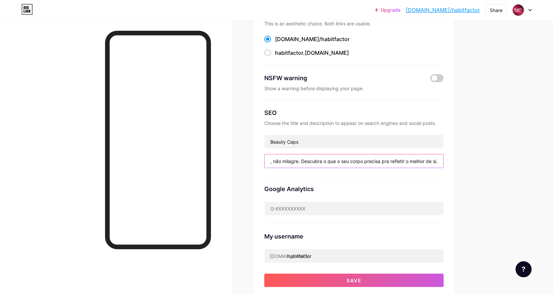
scroll to position [0, 0]
drag, startPoint x: 273, startPoint y: 161, endPoint x: 263, endPoint y: 162, distance: 10.4
click at [263, 162] on div "Preferred link This is an aesthetic choice. Both links are usable. bio.link/ ha…" at bounding box center [353, 149] width 201 height 297
type input "Beleza é ciência, não milagre. Descubra o que o seu corpo precisa pra refletir …"
click at [334, 189] on div "Google Analytics" at bounding box center [353, 189] width 179 height 9
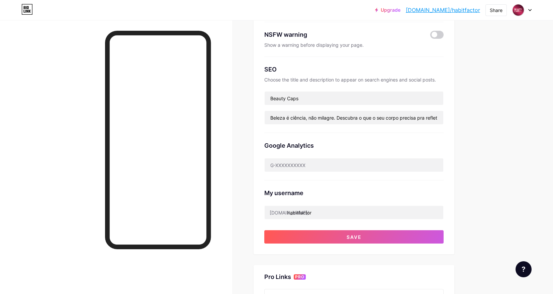
scroll to position [109, 0]
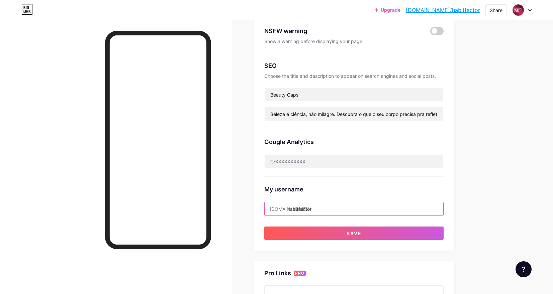
click at [306, 208] on input "habitfactor" at bounding box center [353, 208] width 179 height 13
drag, startPoint x: 324, startPoint y: 208, endPoint x: 290, endPoint y: 208, distance: 34.8
click at [290, 208] on input "habitfactor" at bounding box center [353, 208] width 179 height 13
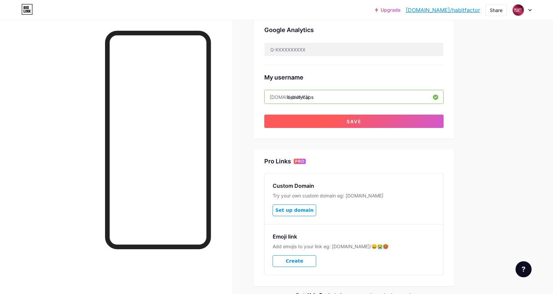
scroll to position [236, 0]
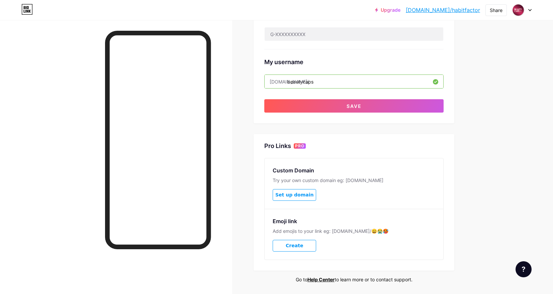
type input "beautycaps"
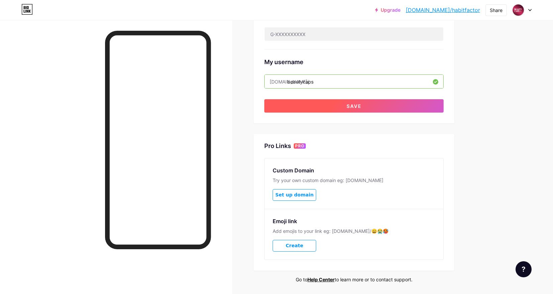
click at [380, 106] on button "Save" at bounding box center [353, 105] width 179 height 13
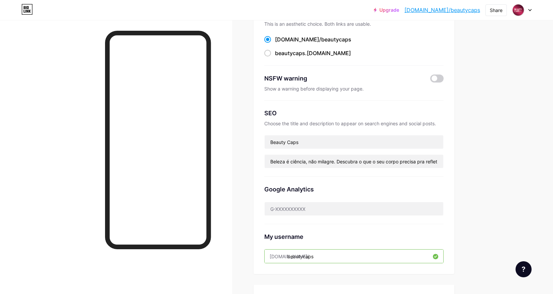
scroll to position [0, 0]
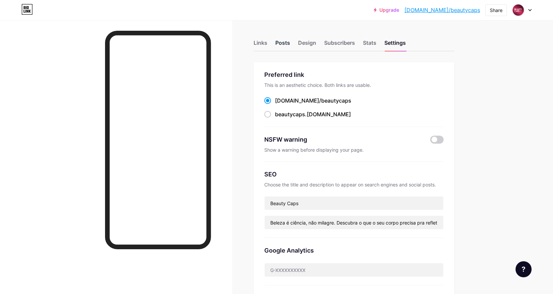
click at [287, 44] on div "Posts" at bounding box center [282, 45] width 15 height 12
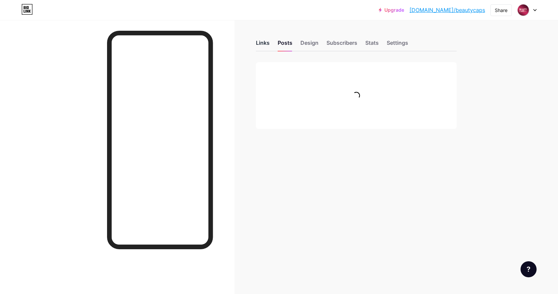
click at [258, 41] on div "Links" at bounding box center [263, 45] width 14 height 12
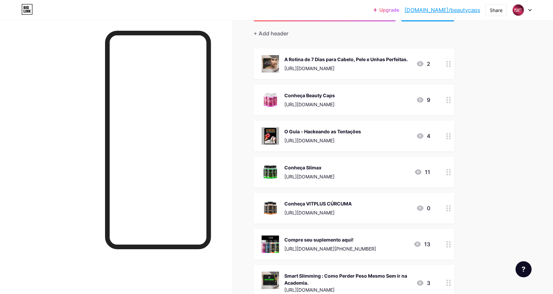
scroll to position [80, 0]
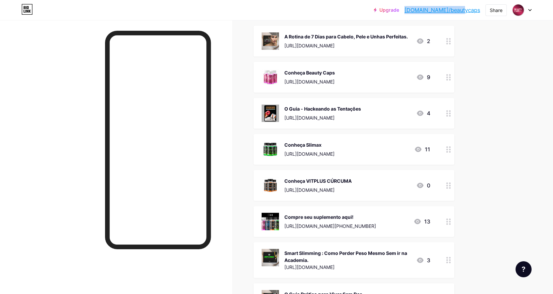
drag, startPoint x: 481, startPoint y: 9, endPoint x: 429, endPoint y: 9, distance: 51.8
click at [429, 9] on div "Upgrade bio.link/beauty... bio.link/beautycaps Share Switch accounts Beauty Cap…" at bounding box center [452, 10] width 158 height 12
copy link "bio.link/beautycaps"
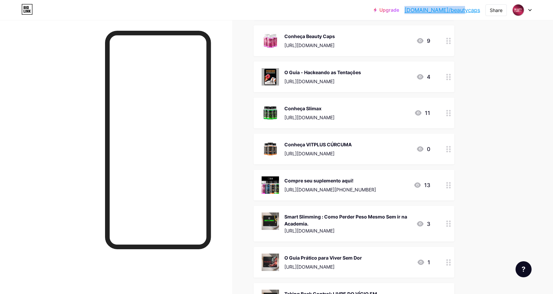
scroll to position [160, 0]
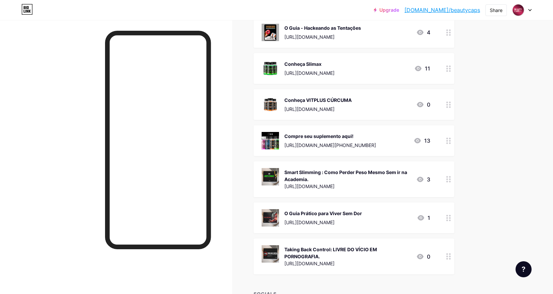
click at [445, 249] on div at bounding box center [448, 257] width 11 height 36
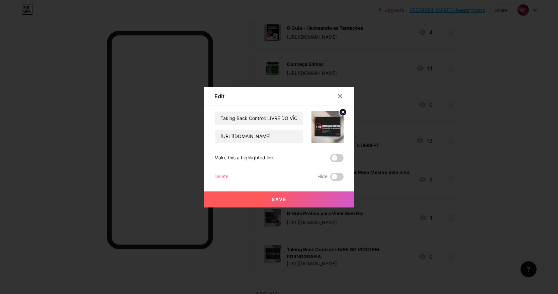
click at [225, 175] on div "Delete" at bounding box center [221, 177] width 14 height 8
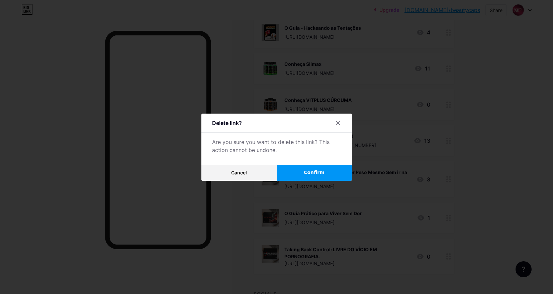
click at [297, 174] on button "Confirm" at bounding box center [313, 173] width 75 height 16
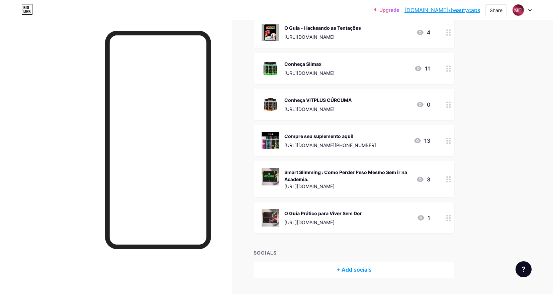
click at [442, 215] on div "O Guia [PERSON_NAME] para Viver Sem Dor [URL][DOMAIN_NAME] 1" at bounding box center [353, 218] width 201 height 31
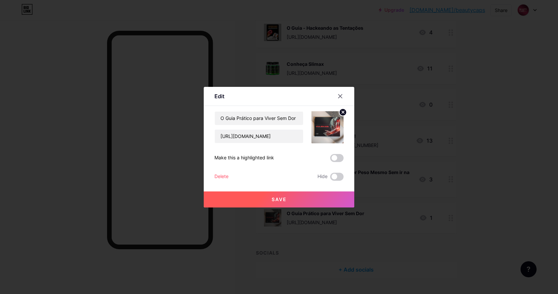
click at [217, 175] on div "Delete" at bounding box center [221, 177] width 14 height 8
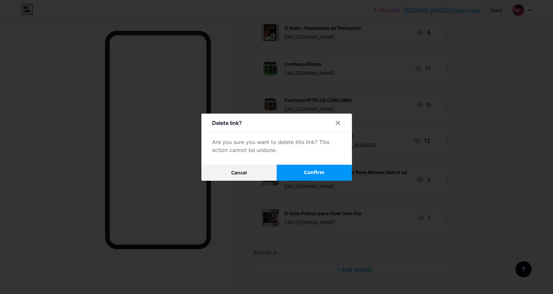
click at [311, 170] on span "Confirm" at bounding box center [314, 172] width 21 height 7
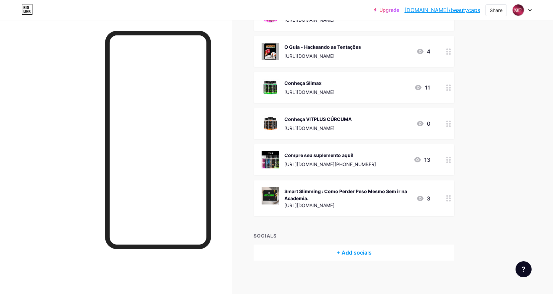
scroll to position [141, 0]
click at [376, 154] on div "Compre seu suplemento aqui!" at bounding box center [330, 155] width 92 height 7
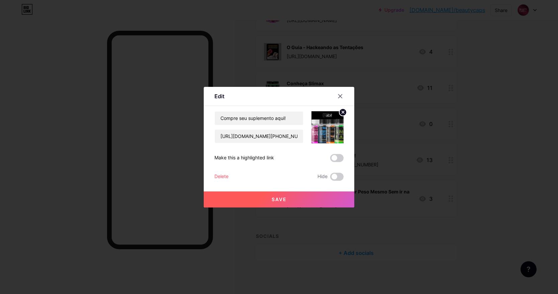
click at [225, 175] on div "Delete" at bounding box center [221, 177] width 14 height 8
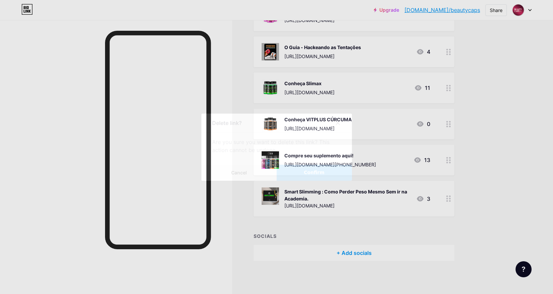
click at [319, 166] on button "Confirm" at bounding box center [313, 173] width 75 height 16
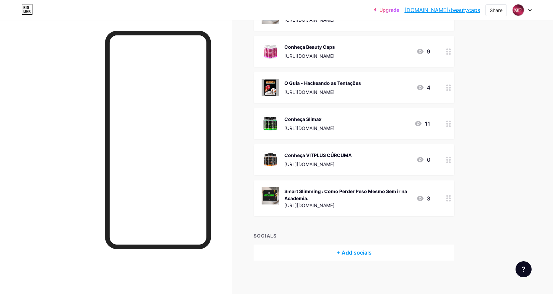
scroll to position [105, 0]
click at [382, 156] on div "Conheça VITPLUS CÚRCUMA [URL][DOMAIN_NAME] 0" at bounding box center [345, 159] width 169 height 17
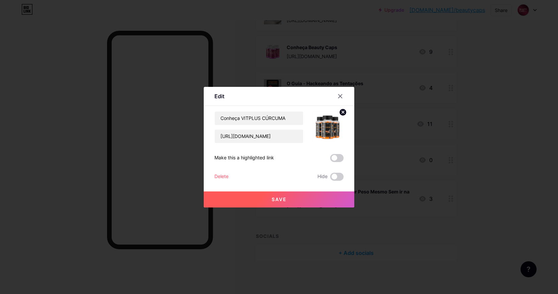
click at [214, 172] on div "Conheça VITPLUS CÚRCUMA https://habitfactor.com.br/vitpluscurcuma/ Make this a …" at bounding box center [278, 146] width 129 height 70
click at [217, 174] on div "Delete" at bounding box center [221, 177] width 14 height 8
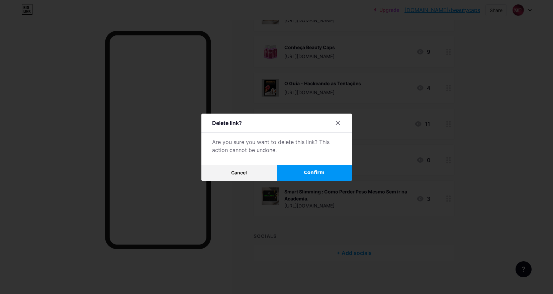
click at [294, 167] on button "Confirm" at bounding box center [313, 173] width 75 height 16
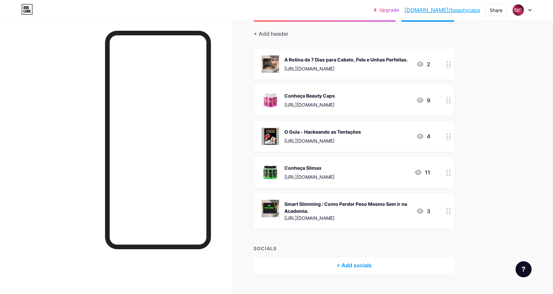
scroll to position [56, 0]
click at [334, 175] on div "[URL][DOMAIN_NAME]" at bounding box center [309, 177] width 50 height 7
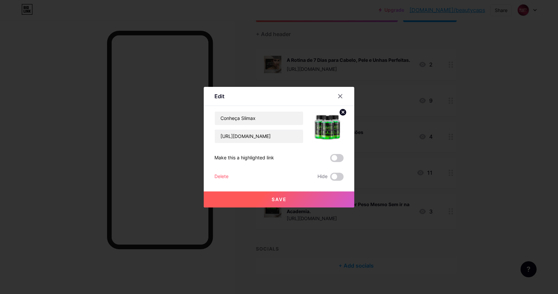
click at [224, 176] on div "Delete" at bounding box center [221, 177] width 14 height 8
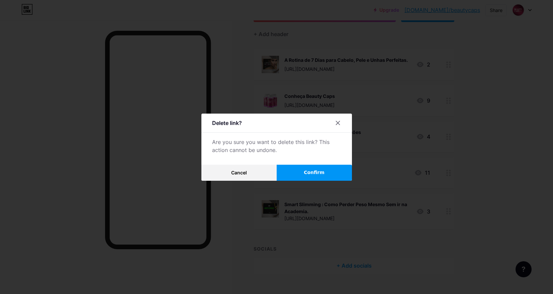
click at [297, 174] on button "Confirm" at bounding box center [313, 173] width 75 height 16
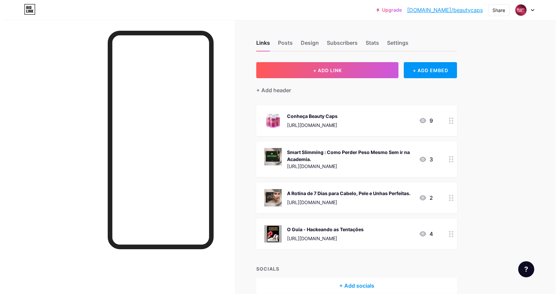
scroll to position [33, 0]
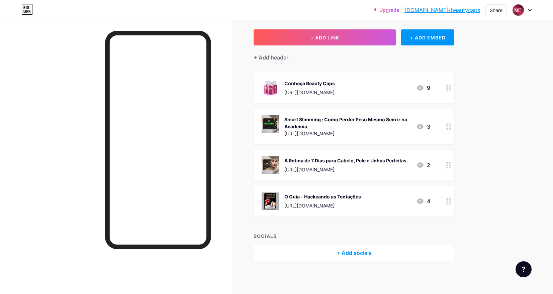
click at [376, 253] on div "+ Add socials" at bounding box center [353, 253] width 201 height 16
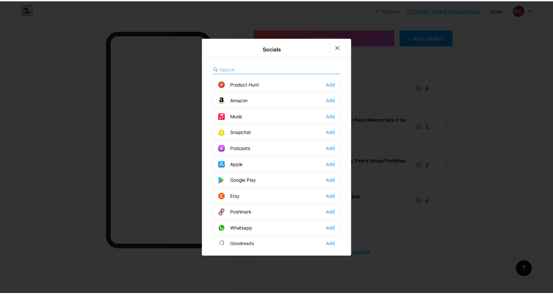
scroll to position [436, 0]
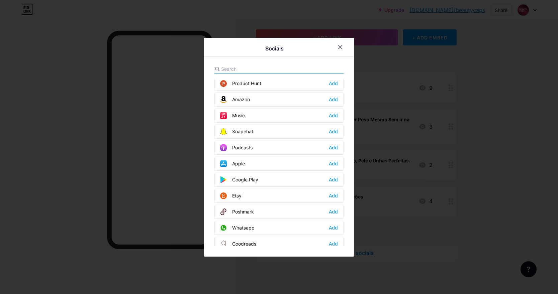
click at [336, 232] on div "Whatsapp Add" at bounding box center [278, 228] width 129 height 14
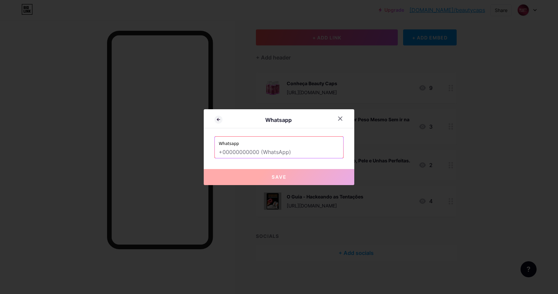
click at [278, 149] on input "text" at bounding box center [279, 152] width 120 height 11
paste input "‪+55 14 99174‑1724‬"
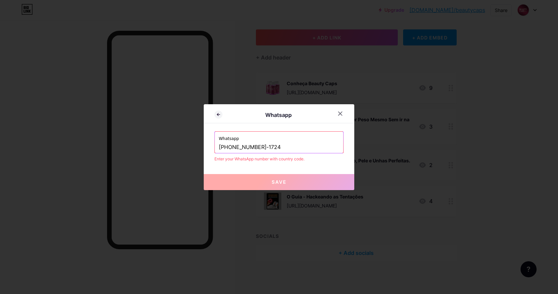
click at [231, 147] on input "‪+55 14 99174‑1724‬" at bounding box center [279, 147] width 120 height 11
click at [230, 147] on input "‪+55 14 99174‑1724‬" at bounding box center [279, 147] width 120 height 11
click at [234, 148] on input "‪+5514 99174‑1724‬" at bounding box center [279, 147] width 120 height 11
click at [253, 147] on input "‪+551499174‑1724‬" at bounding box center [279, 147] width 120 height 11
click at [222, 147] on input "‪+5514991741724‬" at bounding box center [279, 147] width 120 height 11
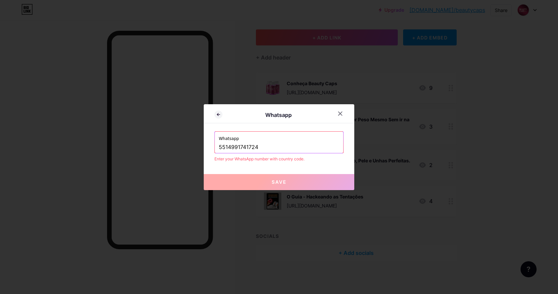
drag, startPoint x: 225, startPoint y: 148, endPoint x: 199, endPoint y: 147, distance: 25.4
click at [198, 148] on div "Whatsapp Whatsapp ‪5514991741724‬ Enter your WhatsApp number with country code.…" at bounding box center [279, 147] width 558 height 294
click at [283, 153] on div "Whatsapp 14991741724‬ Enter your WhatsApp number with country code." at bounding box center [278, 146] width 129 height 31
click at [284, 177] on button "Save" at bounding box center [279, 182] width 150 height 16
click at [219, 146] on input "14991741724‬" at bounding box center [279, 147] width 120 height 11
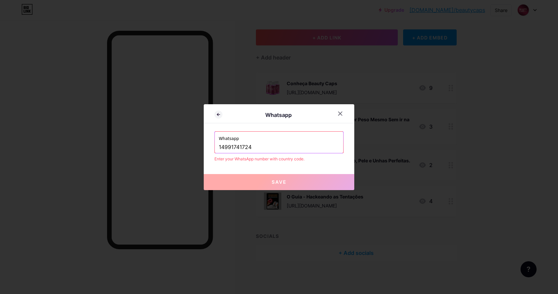
paste input "‪+55 14 99174‑"
type input "‪+55 14 99174‑1724‬"
click at [276, 147] on input "‪+55 14 99174‑1724‬" at bounding box center [279, 147] width 120 height 11
click at [253, 146] on input "‪+55 14 99174‑1724‬" at bounding box center [279, 147] width 120 height 11
click at [252, 146] on input "‪+55 14 99174‑1724‬" at bounding box center [279, 147] width 120 height 11
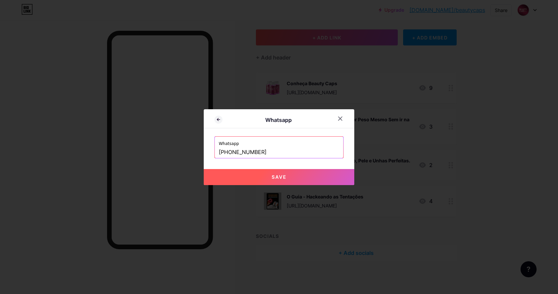
click at [277, 175] on span "Save" at bounding box center [278, 177] width 15 height 6
type input "https://wa.me/+5514991741724"
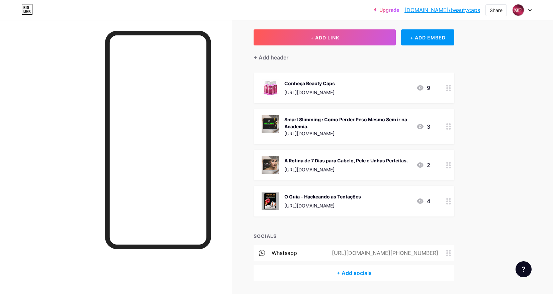
scroll to position [53, 0]
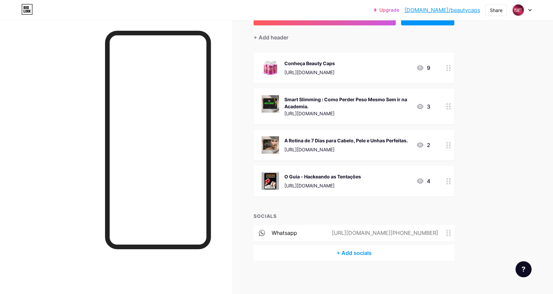
click at [384, 251] on div "+ Add socials" at bounding box center [353, 253] width 201 height 16
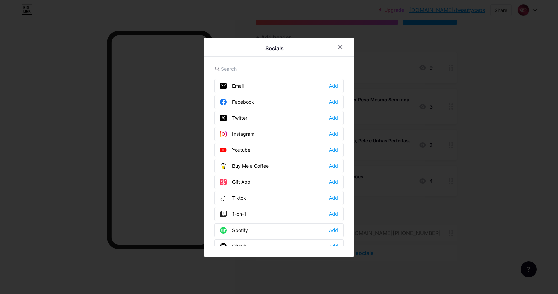
click at [285, 201] on div "Tiktok Add" at bounding box center [278, 198] width 129 height 14
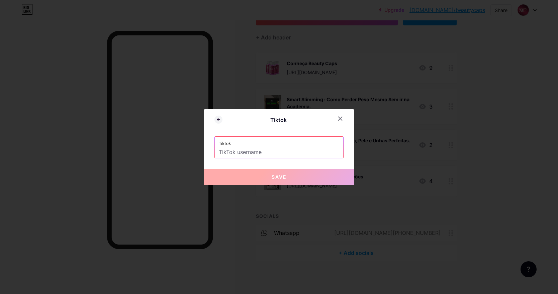
click at [263, 154] on input "text" at bounding box center [279, 152] width 120 height 11
click at [341, 118] on icon at bounding box center [340, 119] width 4 height 4
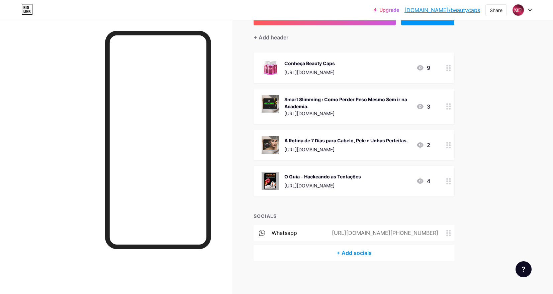
click at [481, 155] on div "Links Posts Design Subscribers Stats Settings + ADD LINK + ADD EMBED + Add head…" at bounding box center [241, 130] width 482 height 327
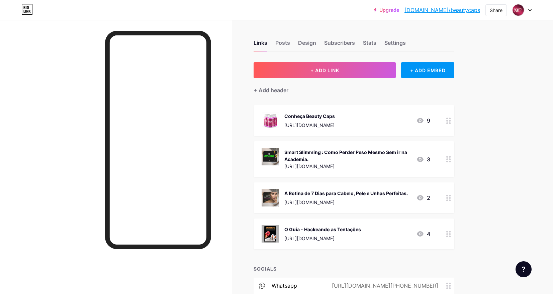
click at [381, 40] on div "Links Posts Design Subscribers Stats Settings" at bounding box center [353, 39] width 201 height 23
click at [375, 40] on div "Stats" at bounding box center [369, 45] width 13 height 12
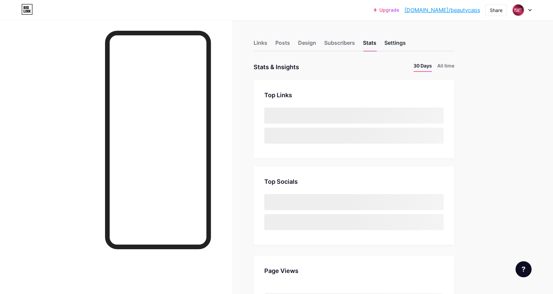
click at [389, 42] on div "Settings" at bounding box center [394, 45] width 21 height 12
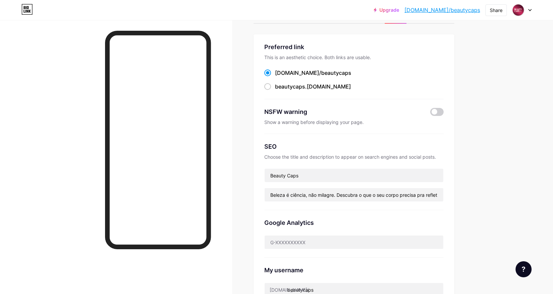
scroll to position [43, 0]
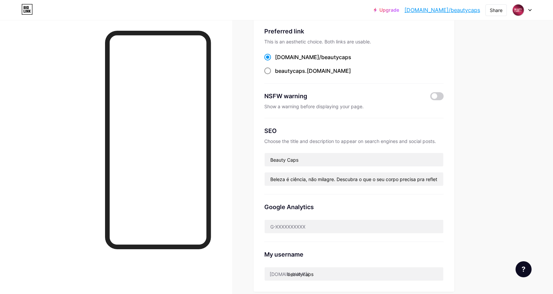
click at [271, 72] on span at bounding box center [267, 71] width 7 height 7
click at [275, 75] on input "beautycaps .bio.link" at bounding box center [277, 77] width 4 height 4
radio input "true"
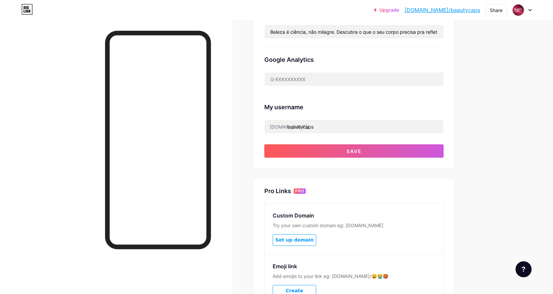
scroll to position [200, 0]
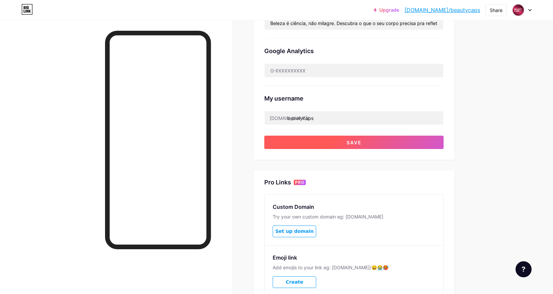
click at [322, 142] on button "Save" at bounding box center [353, 142] width 179 height 13
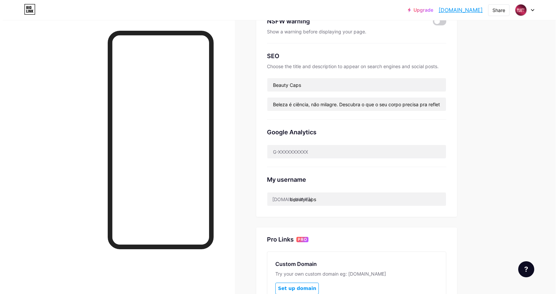
scroll to position [0, 0]
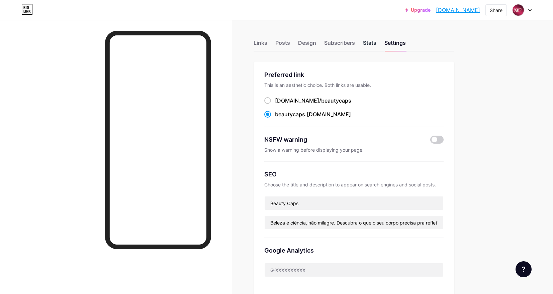
click at [368, 43] on div "Stats" at bounding box center [369, 45] width 13 height 12
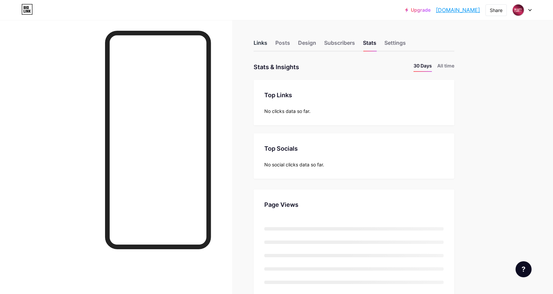
click at [264, 42] on div "Links" at bounding box center [260, 45] width 14 height 12
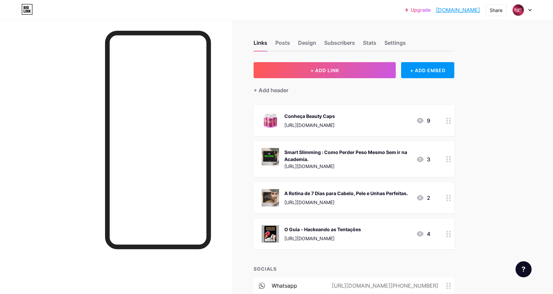
click at [335, 119] on div "Conheça Beauty Caps" at bounding box center [309, 116] width 50 height 7
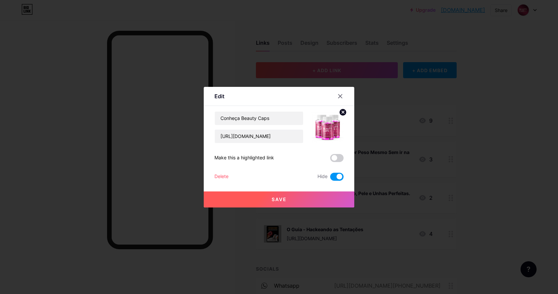
click at [340, 174] on span at bounding box center [336, 177] width 13 height 8
click at [330, 179] on input "checkbox" at bounding box center [330, 179] width 0 height 0
click at [338, 175] on span at bounding box center [336, 177] width 13 height 8
click at [330, 179] on input "checkbox" at bounding box center [330, 179] width 0 height 0
click at [338, 157] on span at bounding box center [336, 158] width 13 height 8
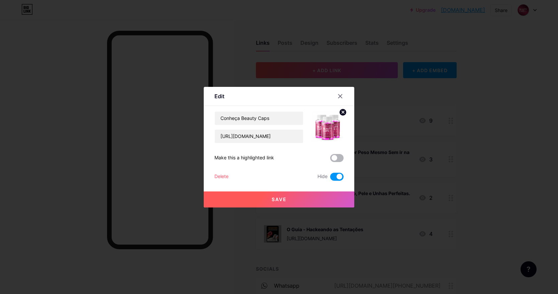
click at [330, 160] on input "checkbox" at bounding box center [330, 160] width 0 height 0
click at [315, 198] on button "Save" at bounding box center [279, 200] width 150 height 16
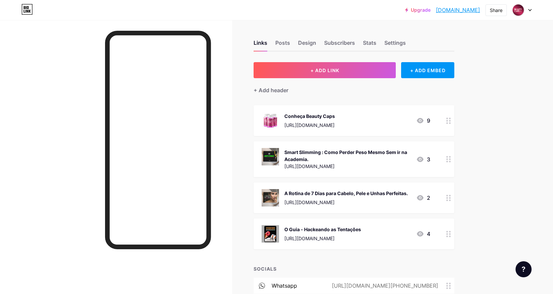
click at [405, 202] on div "[URL][DOMAIN_NAME]" at bounding box center [345, 202] width 123 height 7
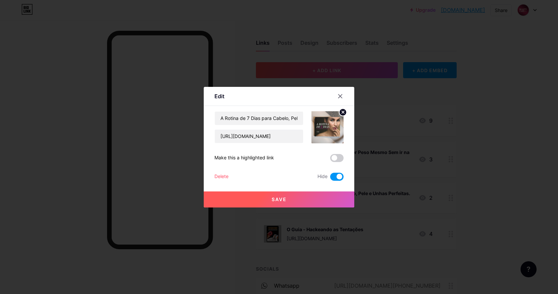
click at [334, 158] on span at bounding box center [336, 158] width 13 height 8
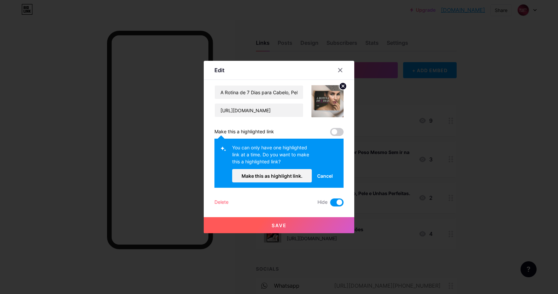
click at [332, 130] on span at bounding box center [336, 132] width 13 height 8
click at [328, 176] on span "Cancel" at bounding box center [325, 176] width 16 height 7
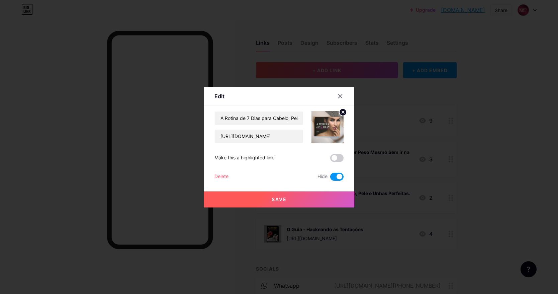
click at [333, 179] on span at bounding box center [336, 177] width 13 height 8
click at [330, 179] on input "checkbox" at bounding box center [330, 179] width 0 height 0
click at [315, 197] on button "Save" at bounding box center [279, 200] width 150 height 16
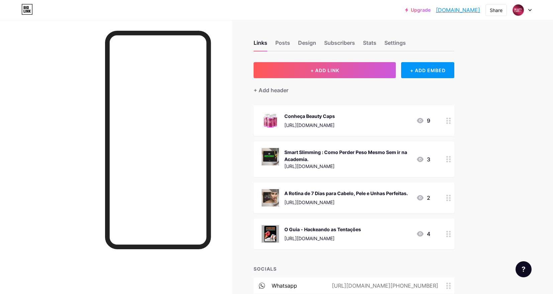
click at [372, 127] on div "Conheça Beauty Caps https://habitfactor.com.br/beautycaps 9" at bounding box center [345, 120] width 169 height 17
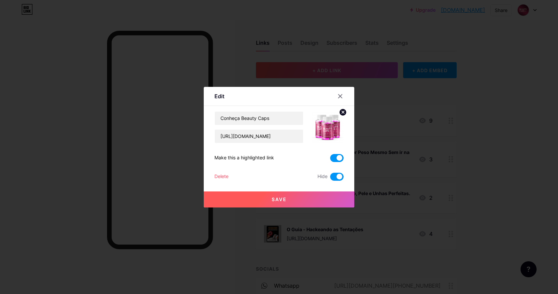
click at [335, 178] on span at bounding box center [336, 177] width 13 height 8
click at [330, 179] on input "checkbox" at bounding box center [330, 179] width 0 height 0
click at [316, 199] on button "Save" at bounding box center [279, 200] width 150 height 16
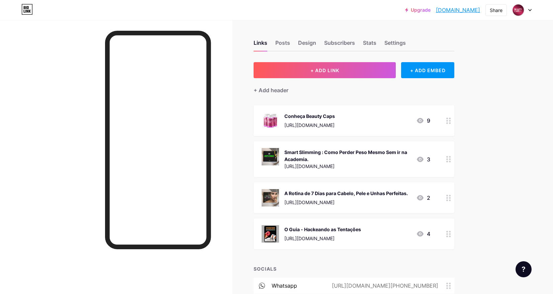
drag, startPoint x: 443, startPoint y: 157, endPoint x: 441, endPoint y: 186, distance: 28.8
click at [441, 189] on span "Conheça Beauty Caps https://habitfactor.com.br/beautycaps 9 Smart Slimming : Co…" at bounding box center [353, 177] width 201 height 144
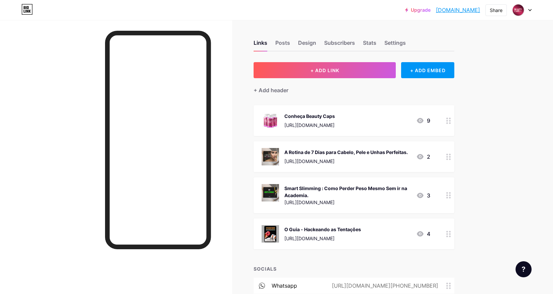
click at [484, 225] on div "Upgrade beautycaps.bio.... beautycaps.bio.link Share Switch accounts Beauty Cap…" at bounding box center [276, 173] width 553 height 347
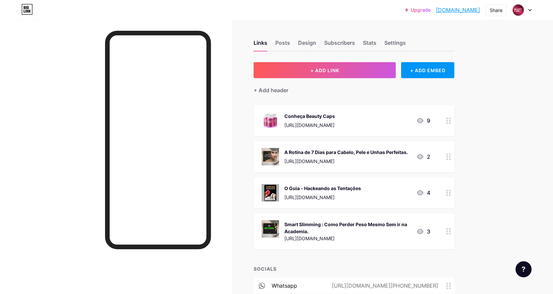
click at [482, 192] on div "Links Posts Design Subscribers Stats Settings + ADD LINK + ADD EMBED + Add head…" at bounding box center [241, 183] width 482 height 327
click at [440, 156] on div "A Rotina de 7 [PERSON_NAME] para Cabelo, Pele e Unhas Perfeitas. [URL][DOMAIN_N…" at bounding box center [353, 156] width 201 height 31
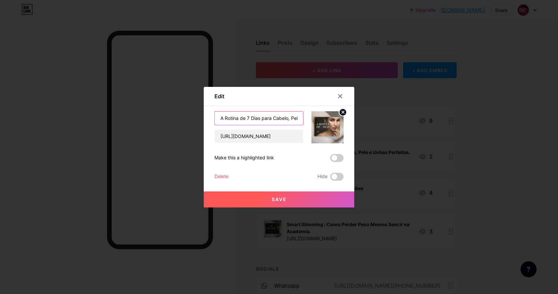
click at [265, 118] on input "A Rotina de 7 [PERSON_NAME] para Cabelo, Pele e Unhas Perfeitas." at bounding box center [259, 118] width 88 height 13
click at [262, 118] on input "A Rotina de 7 [PERSON_NAME] para Cabelo, Pele e Unhas Perfeitas." at bounding box center [259, 118] width 88 height 13
drag, startPoint x: 261, startPoint y: 117, endPoint x: 302, endPoint y: 120, distance: 40.5
click at [302, 120] on input "A Rotina de 7 [PERSON_NAME] para Cabelo, Pele e Unhas Perfeitas." at bounding box center [259, 118] width 88 height 13
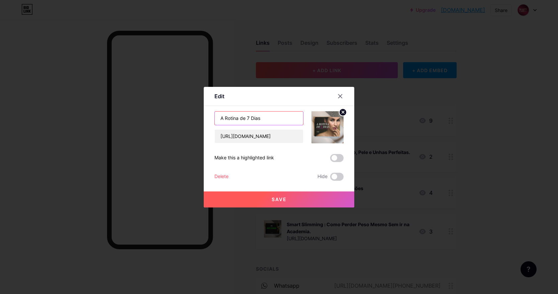
scroll to position [0, 0]
click at [272, 119] on input "A Rotina de 7 Dias para Beleza" at bounding box center [259, 118] width 88 height 13
type input "A Rotina de 7 Dias para despertar sua Beleza"
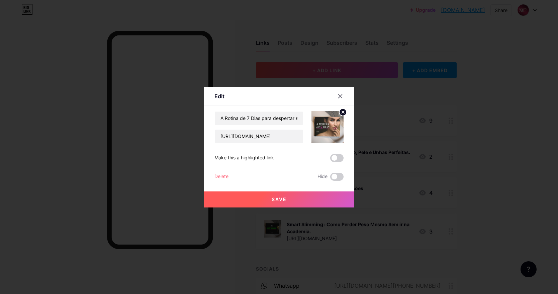
click at [264, 206] on button "Save" at bounding box center [279, 200] width 150 height 16
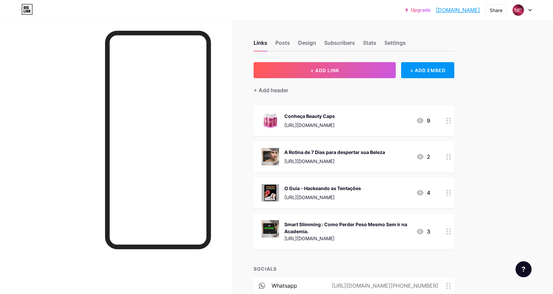
click at [372, 120] on div "Conheça Beauty Caps https://habitfactor.com.br/beautycaps 9" at bounding box center [345, 120] width 169 height 17
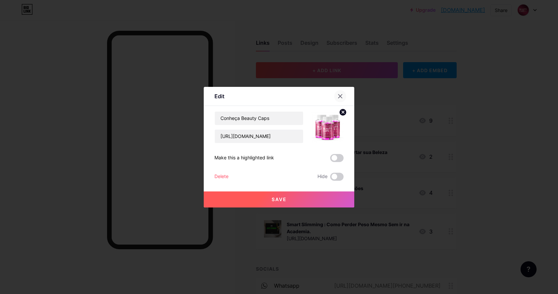
click at [339, 92] on div at bounding box center [340, 96] width 12 height 12
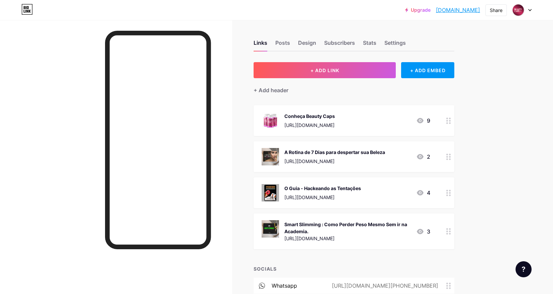
click at [393, 159] on div "A Rotina de 7 Dias para despertar sua Beleza https://pay.kiwify.com.br/0vlatZx 2" at bounding box center [345, 156] width 169 height 17
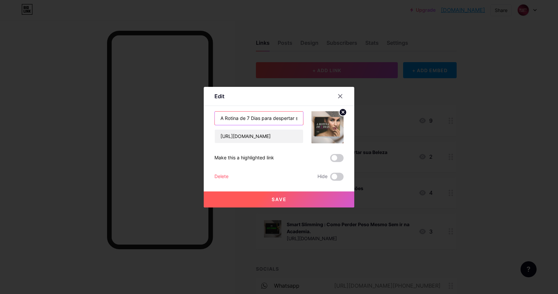
click at [260, 119] on input "A Rotina de 7 Dias para despertar sua Beleza" at bounding box center [259, 118] width 88 height 13
drag, startPoint x: 262, startPoint y: 118, endPoint x: 331, endPoint y: 120, distance: 68.6
click at [331, 120] on div "A Rotina de 7 Dias para despertar sua Beleza https://pay.kiwify.com.br/0vlatZx" at bounding box center [278, 127] width 129 height 32
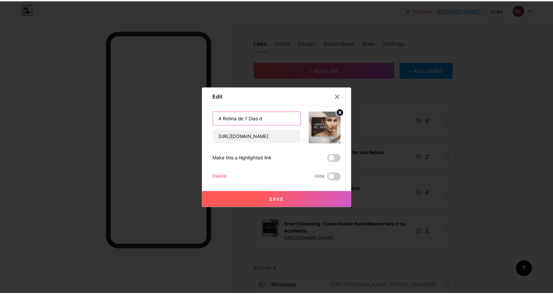
scroll to position [0, 0]
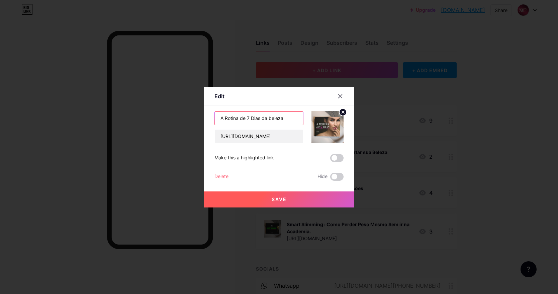
type input "A Rotina de 7 Dias da beleza"
click at [308, 200] on button "Save" at bounding box center [279, 200] width 150 height 16
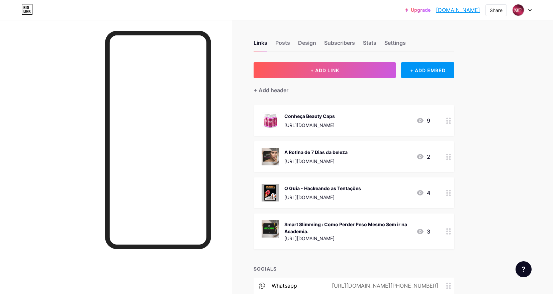
click at [401, 155] on div "A Rotina de 7 Dias da beleza https://pay.kiwify.com.br/0vlatZx 2" at bounding box center [345, 156] width 169 height 17
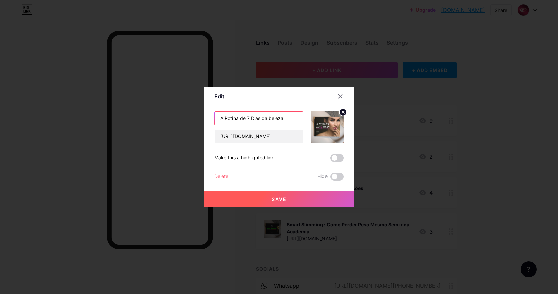
click at [244, 118] on input "A Rotina de 7 Dias da beleza" at bounding box center [259, 118] width 88 height 13
click at [340, 96] on icon at bounding box center [340, 96] width 4 height 4
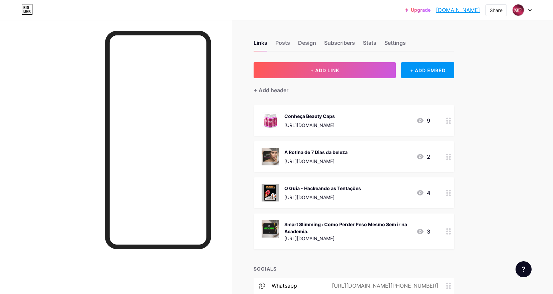
click at [467, 105] on div "Links Posts Design Subscribers Stats Settings + ADD LINK + ADD EMBED + Add head…" at bounding box center [241, 183] width 482 height 327
click at [306, 124] on div "[URL][DOMAIN_NAME]" at bounding box center [309, 125] width 50 height 7
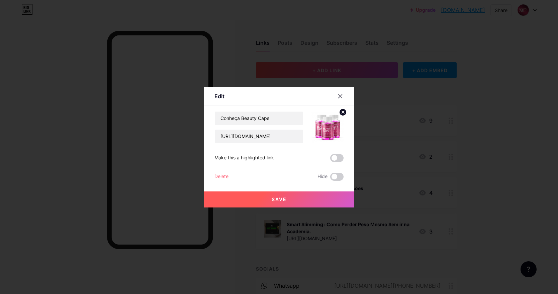
click at [327, 128] on img at bounding box center [327, 127] width 32 height 32
click at [342, 113] on circle at bounding box center [342, 112] width 7 height 7
click at [329, 124] on icon at bounding box center [326, 124] width 7 height 2
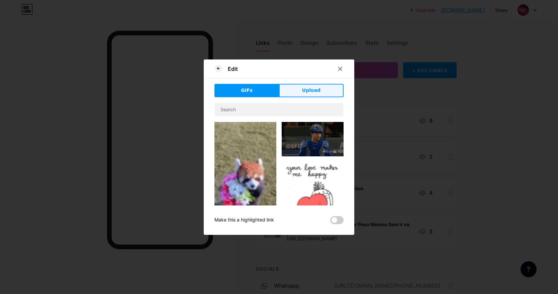
click at [305, 87] on button "Upload" at bounding box center [311, 90] width 65 height 13
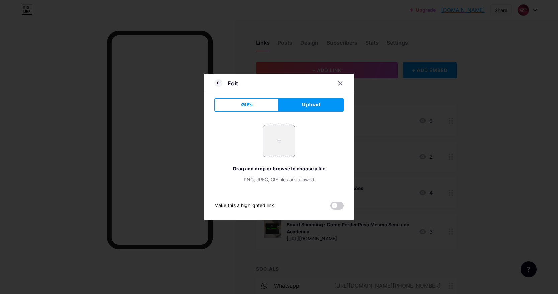
click at [273, 136] on input "file" at bounding box center [278, 140] width 31 height 31
type input "C:\fakepath\ChatGPT Image 2 de ago. de 2025, 17_54_45.png"
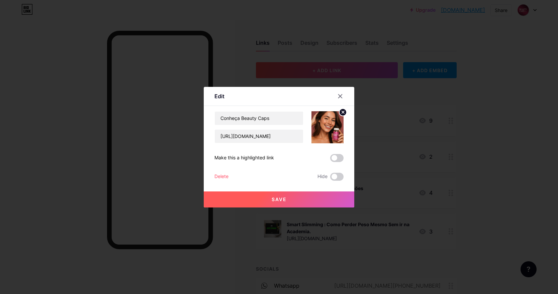
click at [308, 197] on button "Save" at bounding box center [279, 200] width 150 height 16
